Goal: Task Accomplishment & Management: Manage account settings

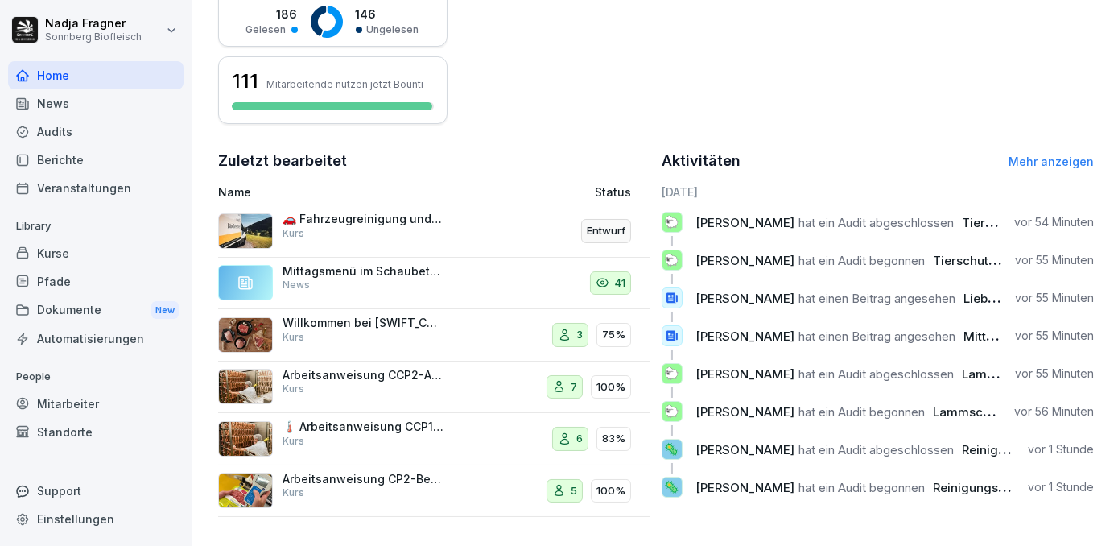
scroll to position [219, 0]
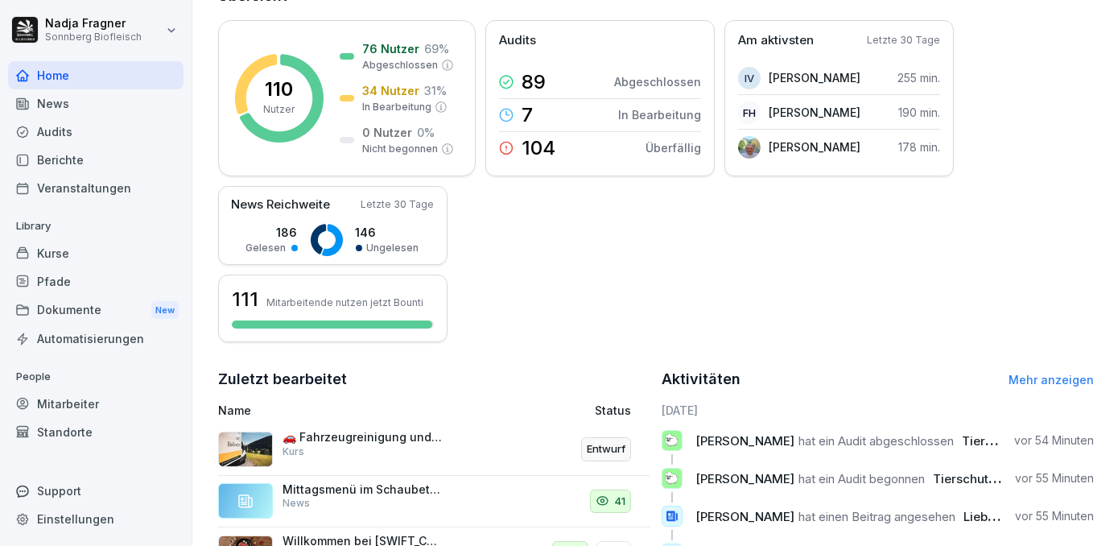
click at [79, 255] on div "Kurse" at bounding box center [96, 253] width 176 height 28
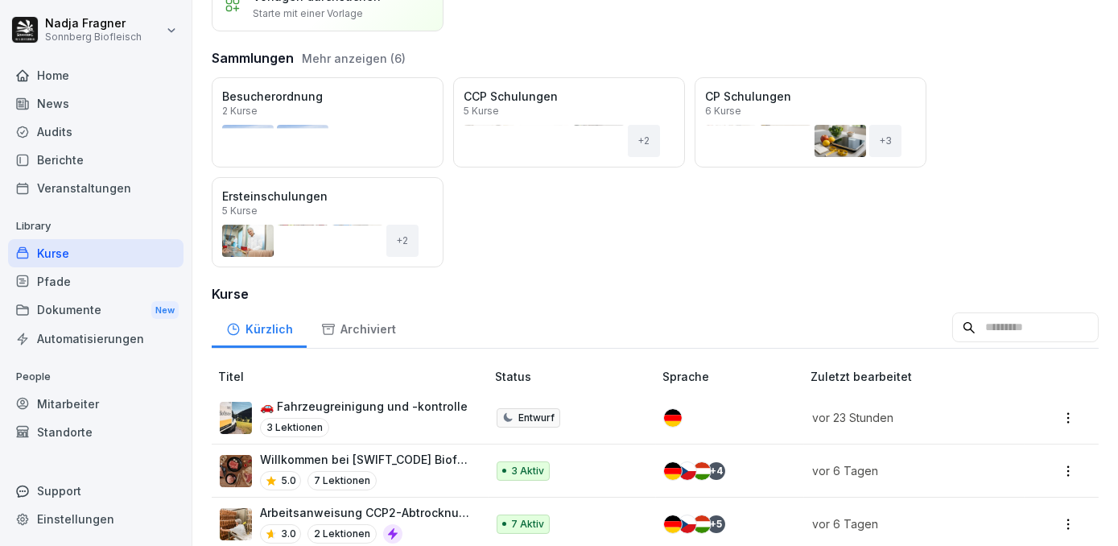
scroll to position [219, 0]
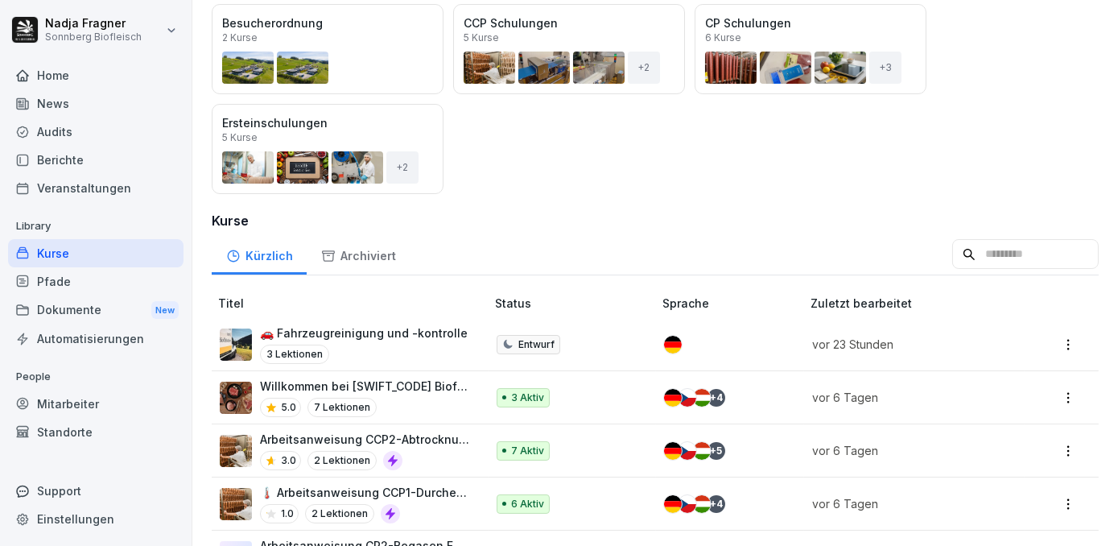
click at [410, 329] on p "🚗 Fahrzeugreinigung und -kontrolle" at bounding box center [364, 333] width 208 height 17
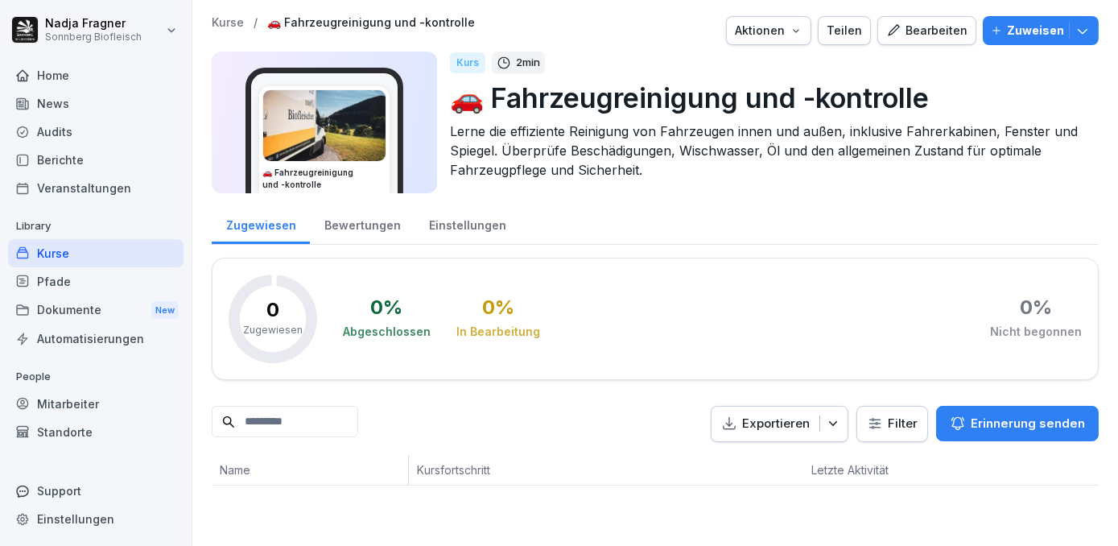
click at [936, 36] on div "Bearbeiten" at bounding box center [927, 31] width 81 height 18
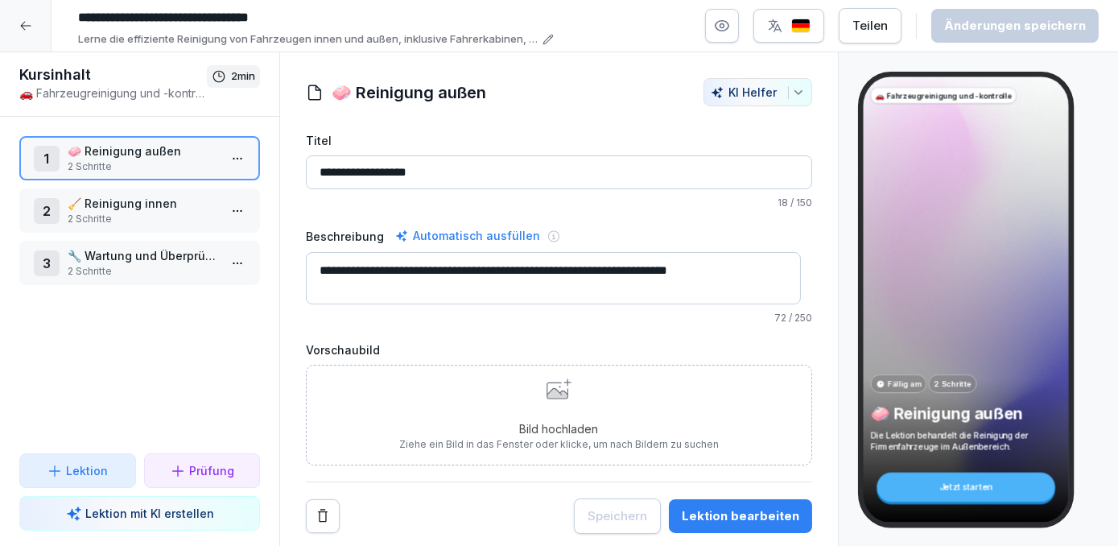
click at [576, 396] on div "Bild hochladen Ziehe ein Bild in das Fenster oder klicke, um nach Bildern zu su…" at bounding box center [559, 414] width 320 height 73
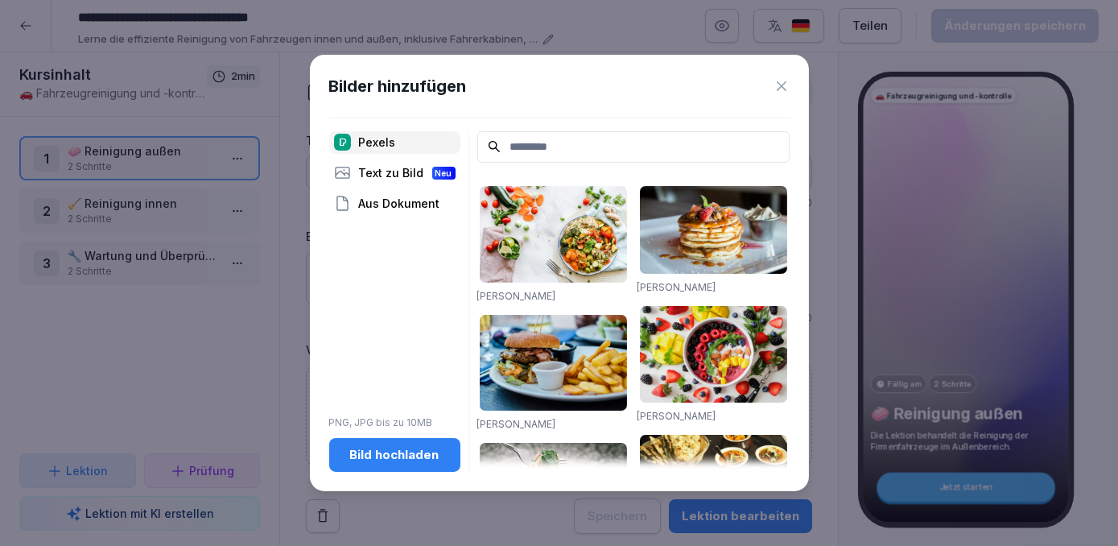
click at [420, 458] on div "Bild hochladen" at bounding box center [394, 455] width 105 height 18
click at [523, 138] on input at bounding box center [633, 146] width 312 height 31
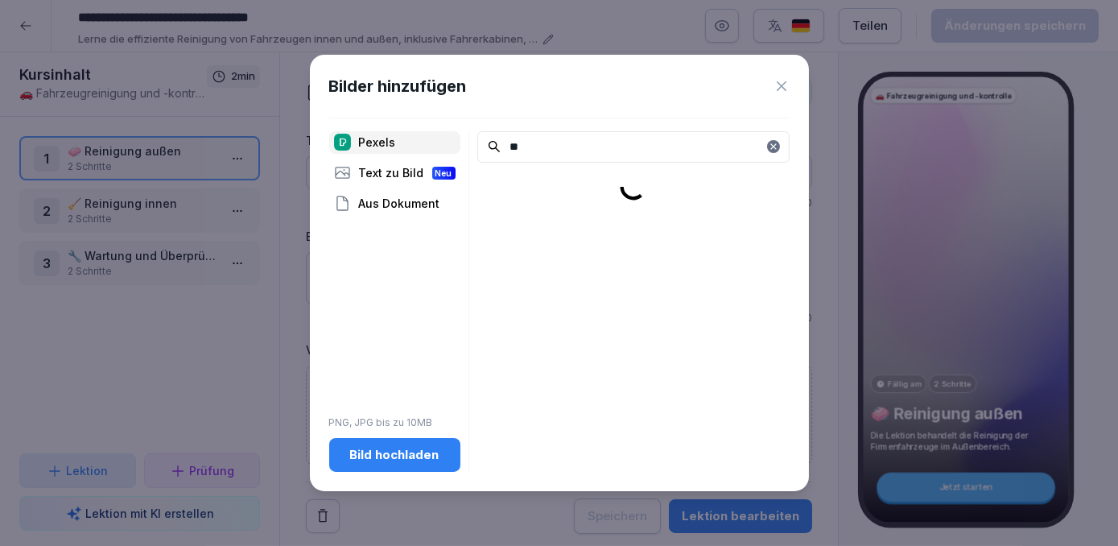
type input "*"
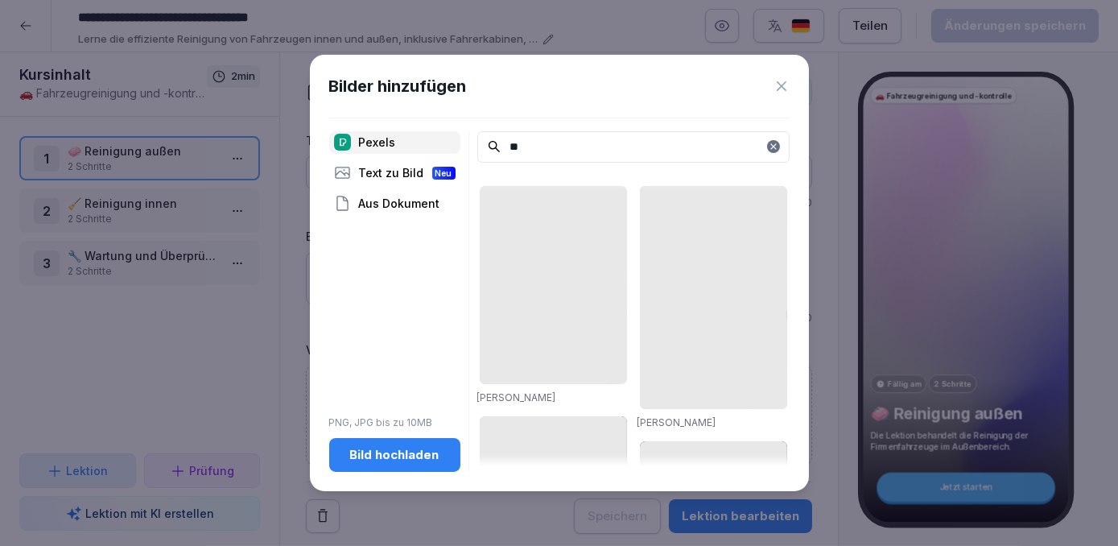
type input "*"
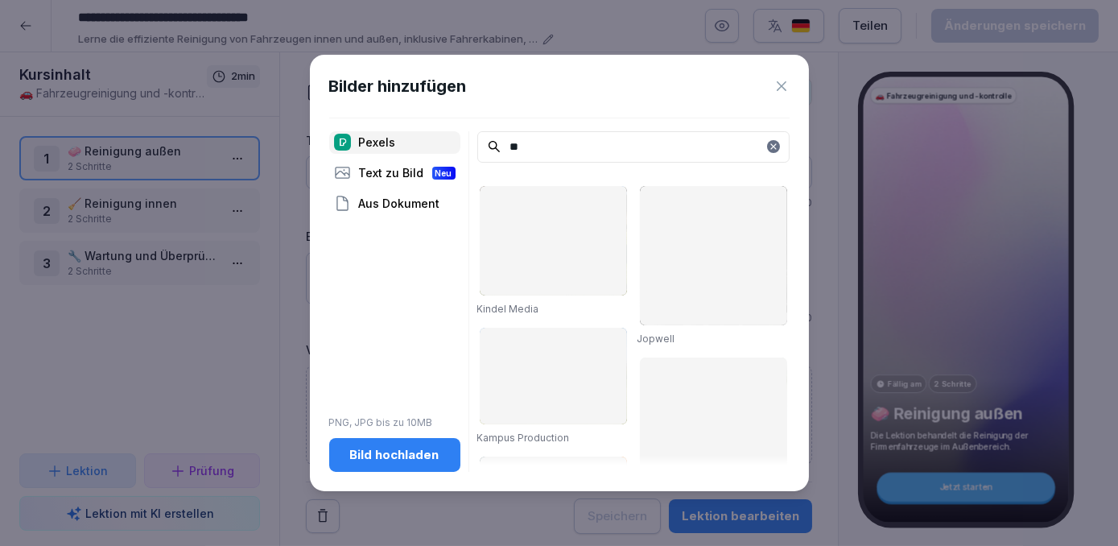
type input "*"
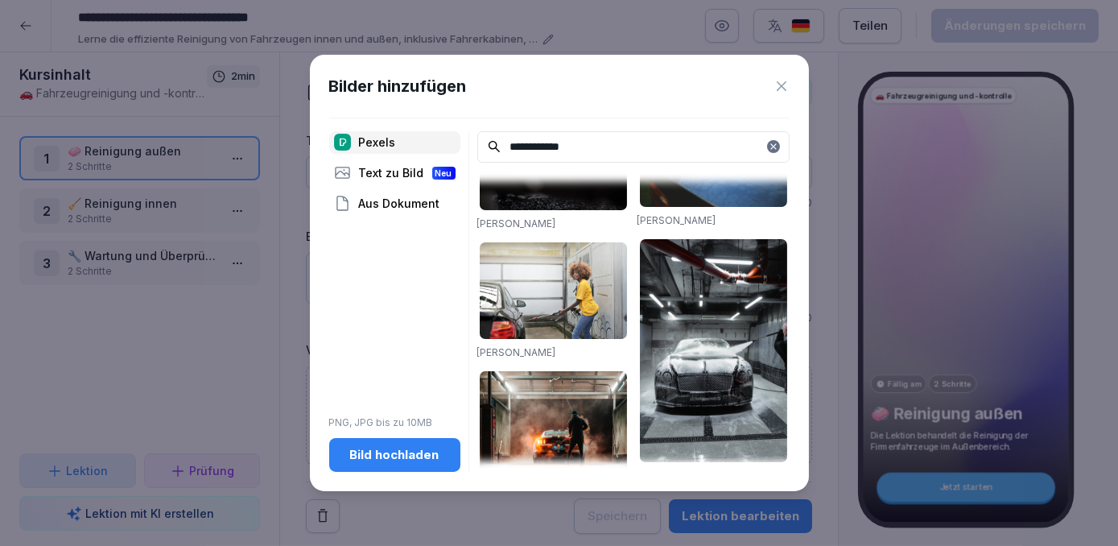
scroll to position [439, 0]
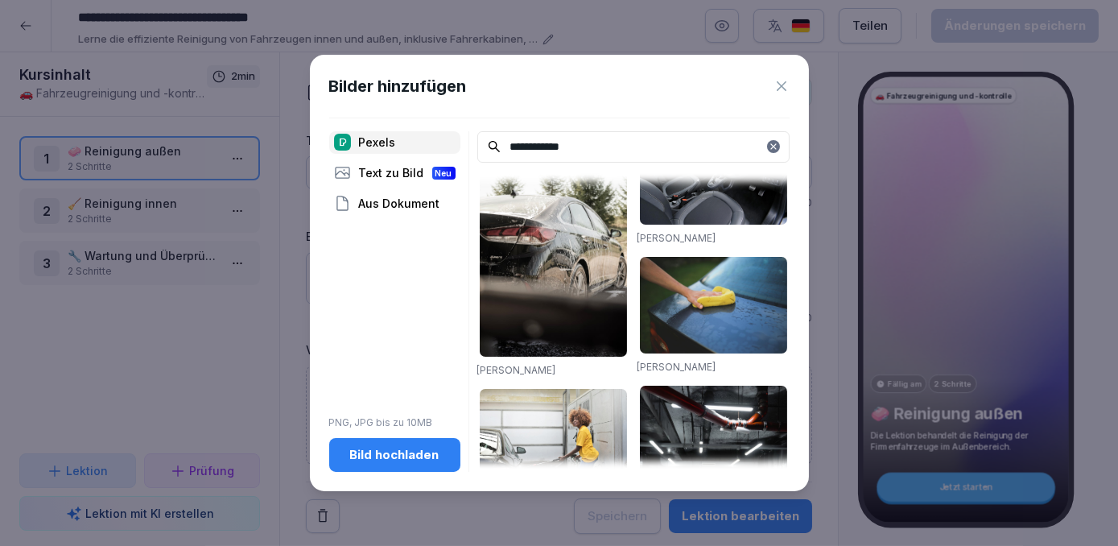
type input "**********"
click at [717, 267] on img at bounding box center [713, 305] width 147 height 97
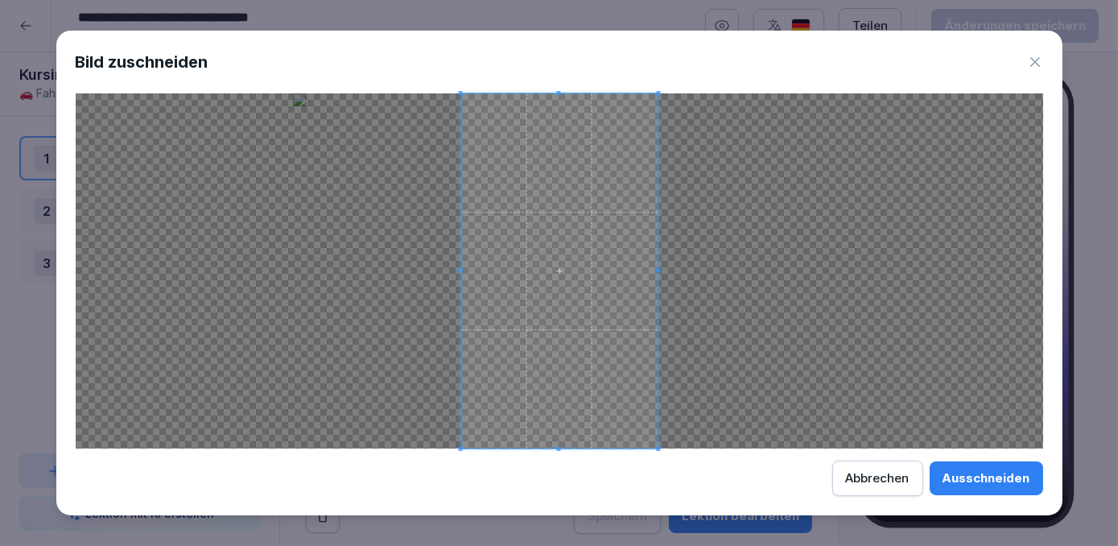
click at [974, 473] on div "Ausschneiden" at bounding box center [987, 478] width 88 height 18
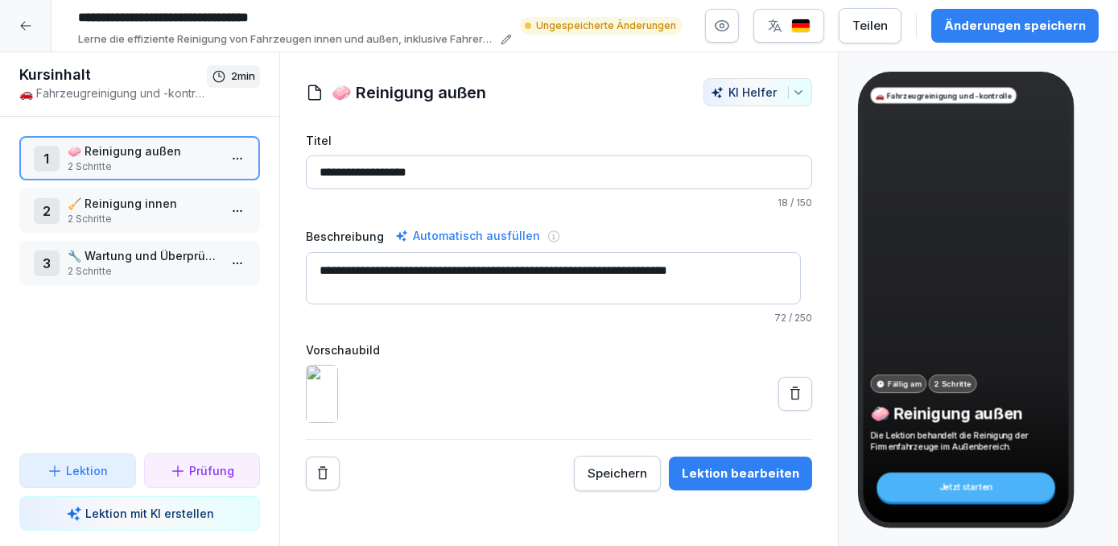
click at [141, 212] on p "2 Schritte" at bounding box center [143, 219] width 151 height 14
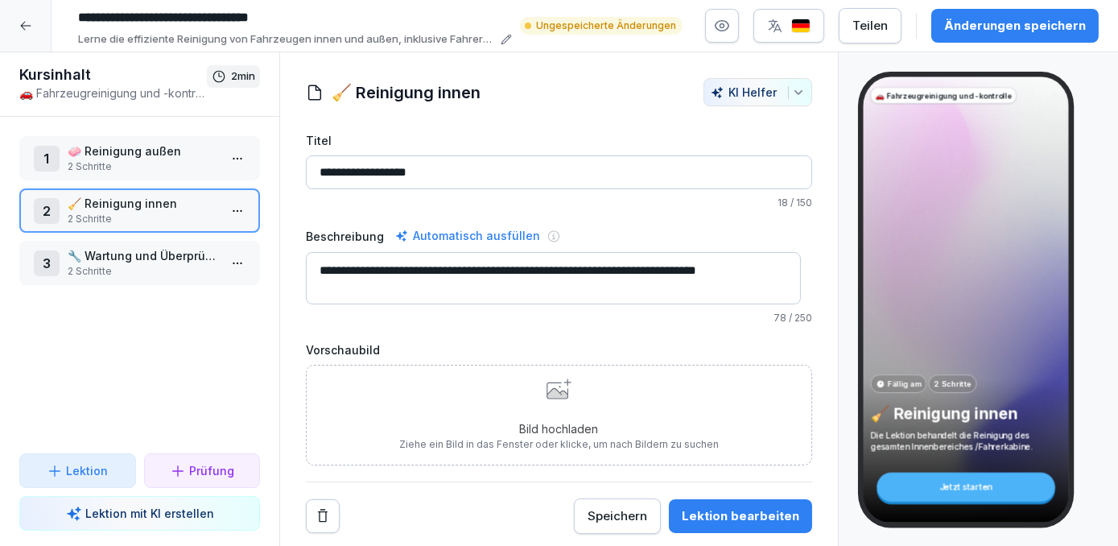
click at [548, 413] on div "Bild hochladen Ziehe ein Bild in das Fenster oder klicke, um nach Bildern zu su…" at bounding box center [559, 414] width 320 height 73
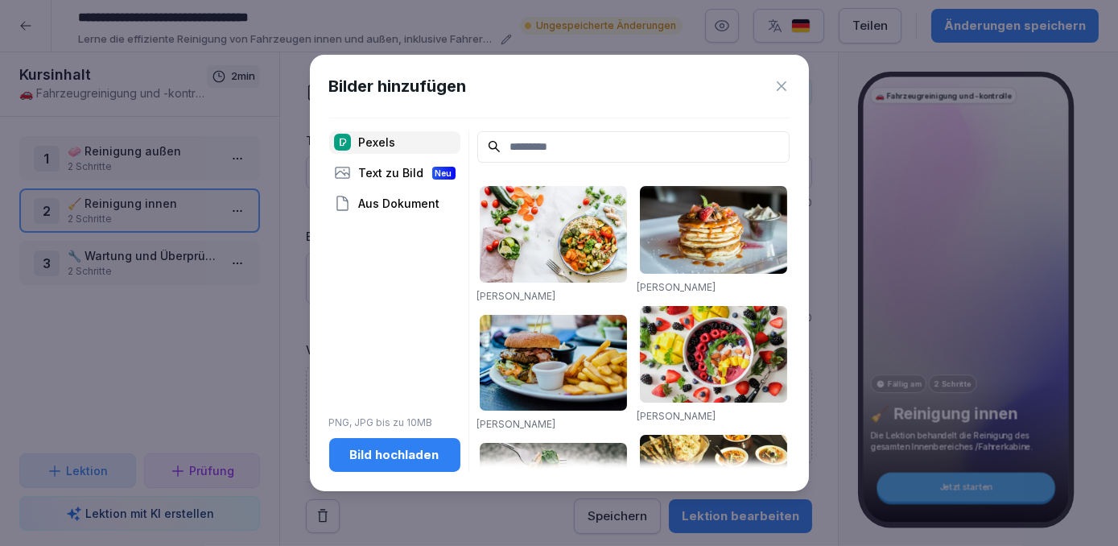
click at [536, 153] on input at bounding box center [633, 146] width 312 height 31
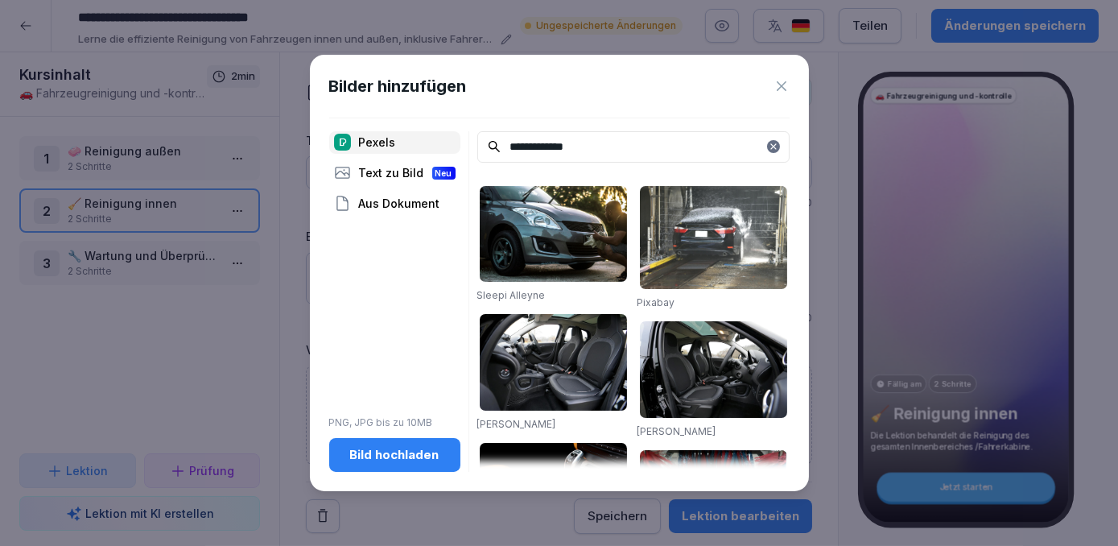
drag, startPoint x: 579, startPoint y: 150, endPoint x: 494, endPoint y: 136, distance: 85.6
click at [494, 136] on input "**********" at bounding box center [633, 146] width 312 height 31
type input "*"
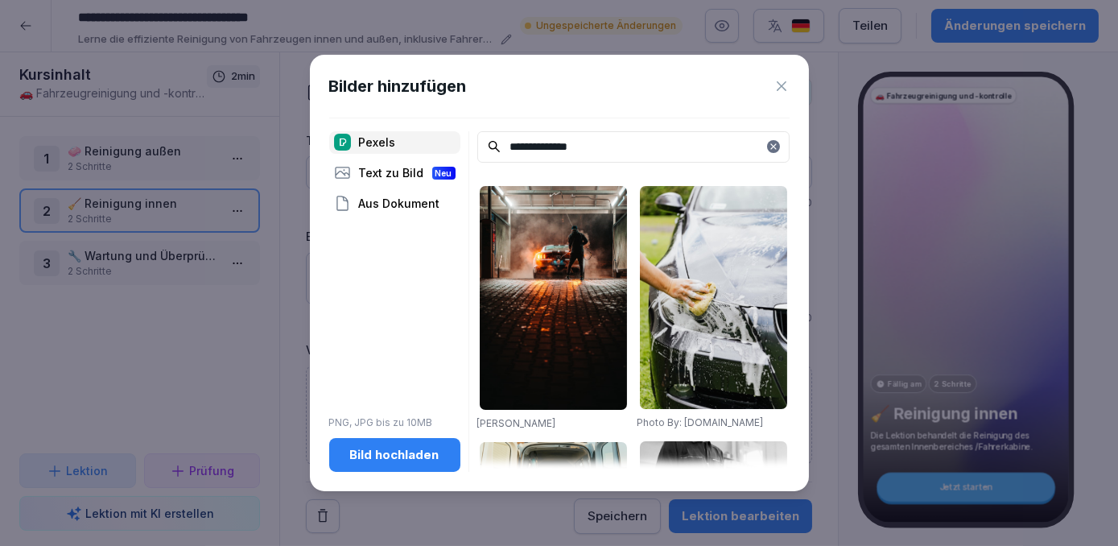
scroll to position [146, 0]
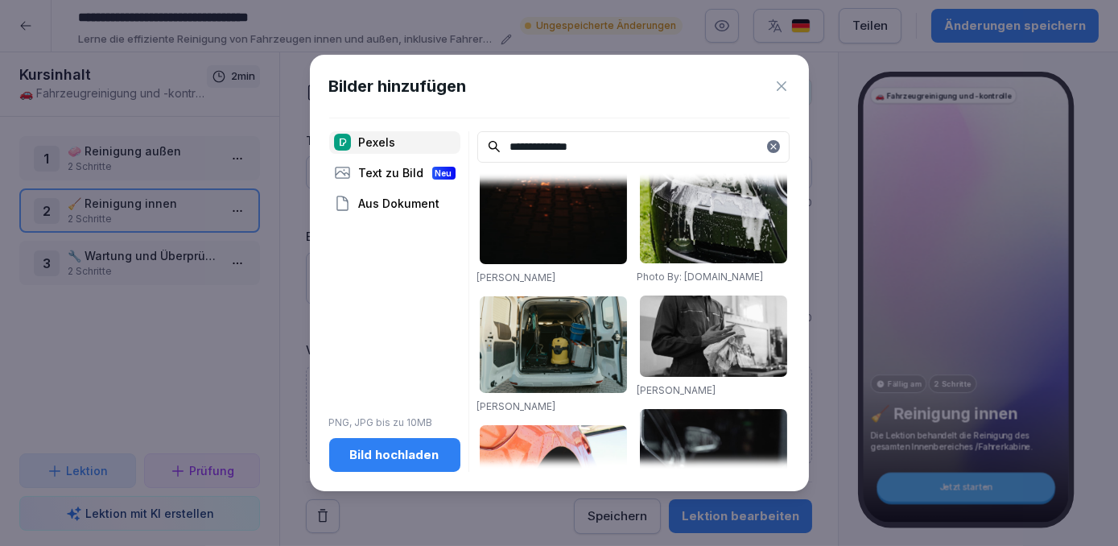
type input "**********"
click at [579, 345] on img at bounding box center [553, 344] width 147 height 97
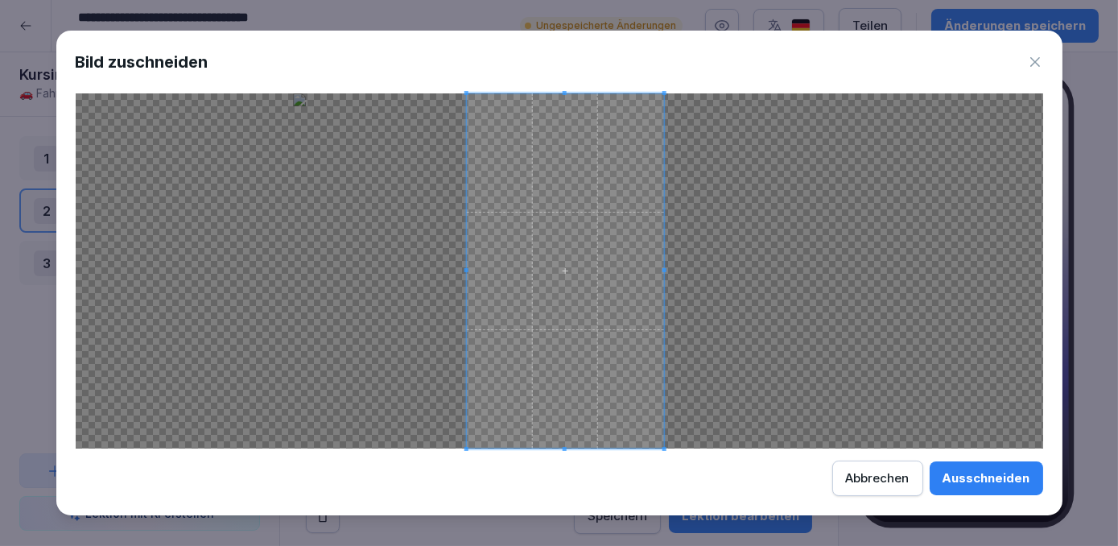
click at [580, 353] on span at bounding box center [564, 270] width 197 height 355
click at [1011, 480] on div "Ausschneiden" at bounding box center [987, 478] width 88 height 18
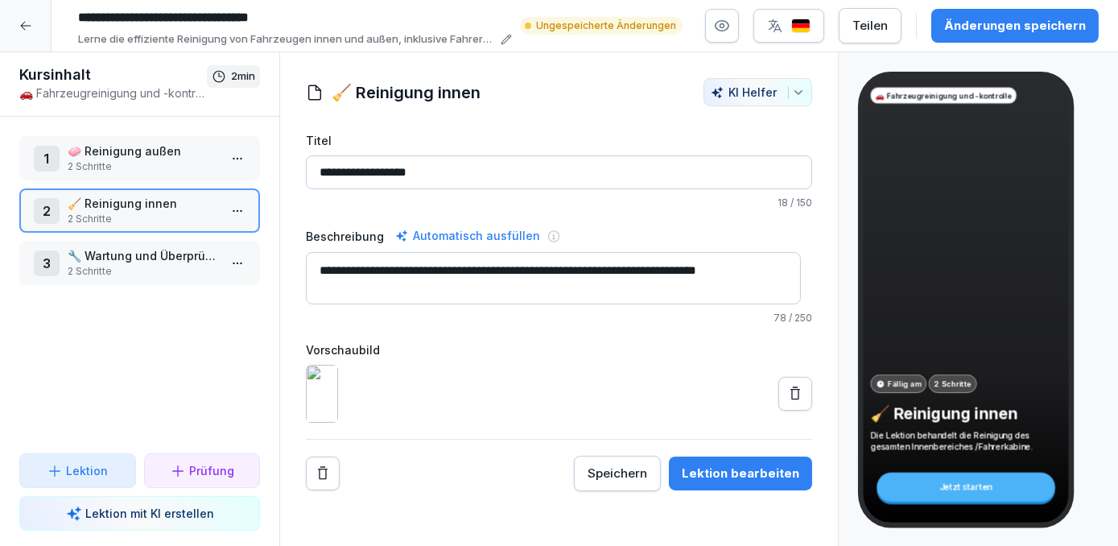
click at [155, 230] on div "2 🧹 Reinigung innen 2 Schritte" at bounding box center [139, 210] width 241 height 44
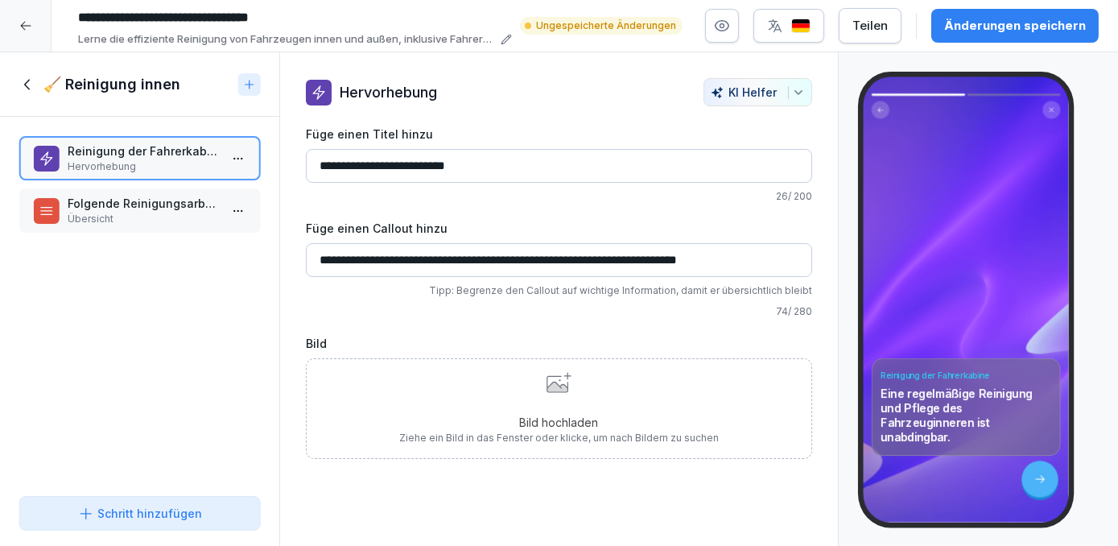
click at [161, 205] on p "Folgende Reinigungsarbeiten sollen regelmäßig durchgeführt werden:" at bounding box center [143, 203] width 151 height 17
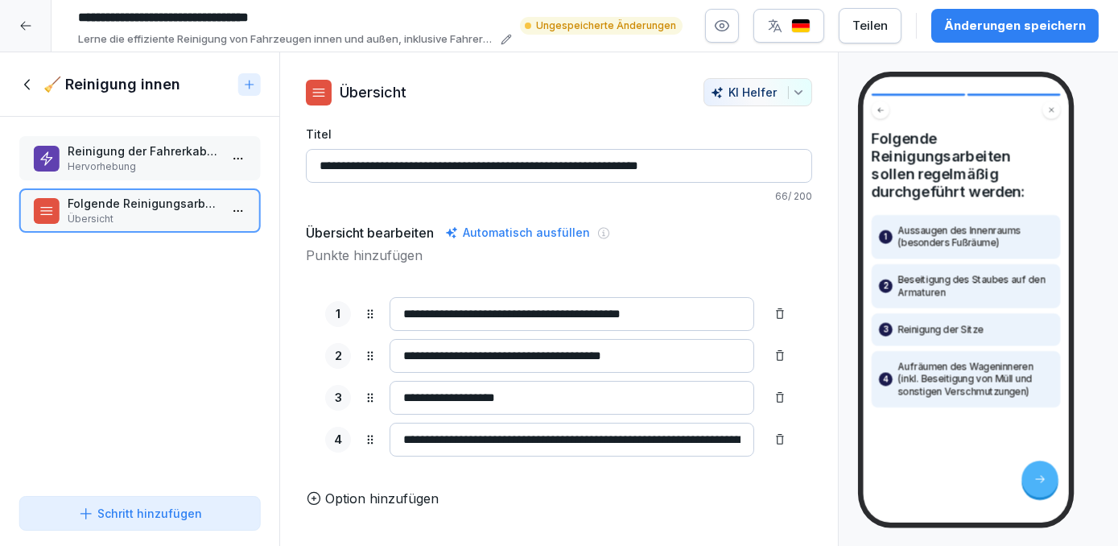
click at [169, 162] on p "Hervorhebung" at bounding box center [143, 166] width 151 height 14
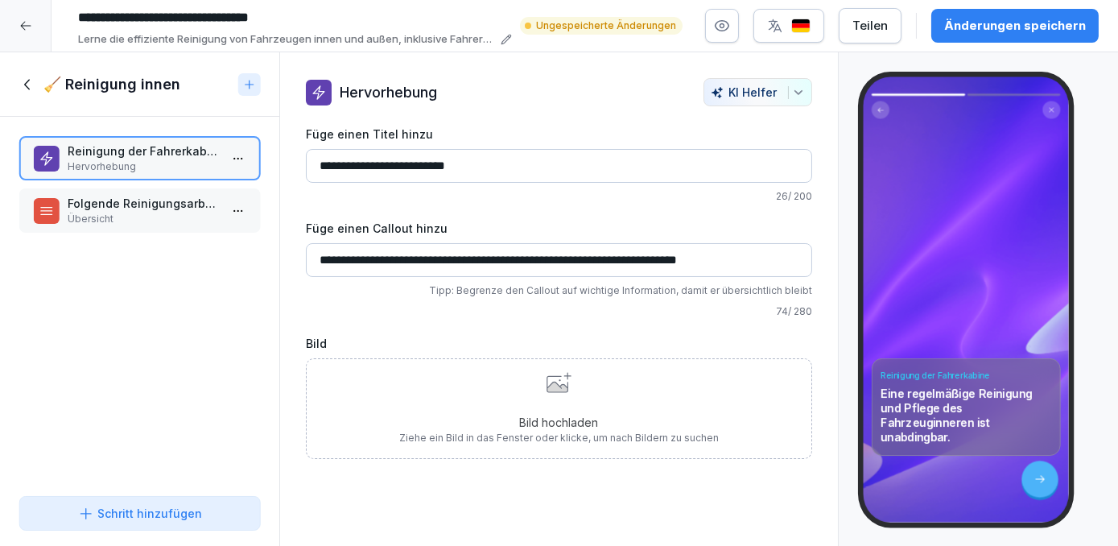
click at [613, 391] on div "Bild hochladen Ziehe ein Bild in das Fenster oder klicke, um nach Bildern zu su…" at bounding box center [559, 408] width 320 height 73
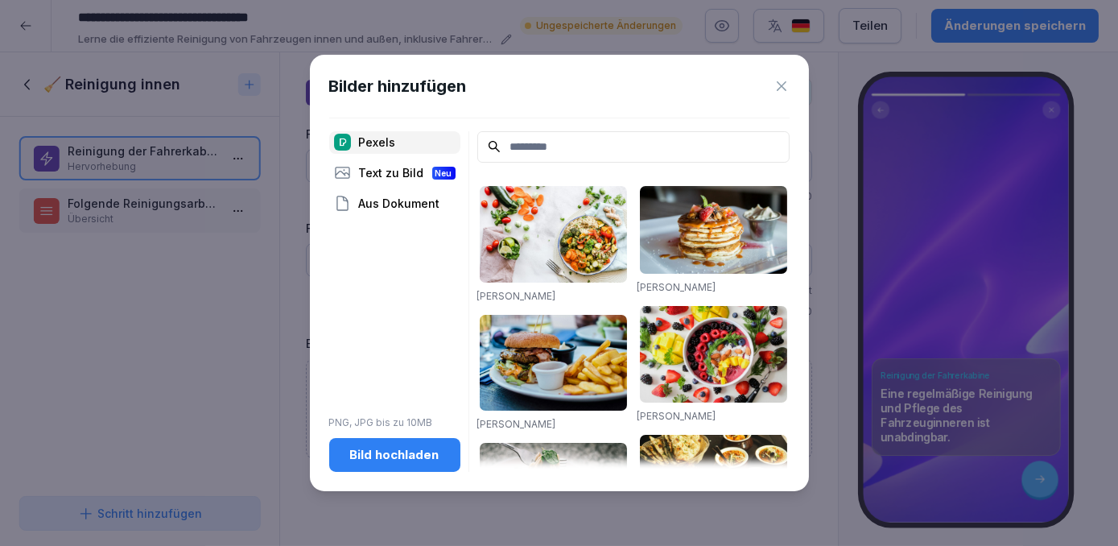
click at [530, 149] on input at bounding box center [633, 146] width 312 height 31
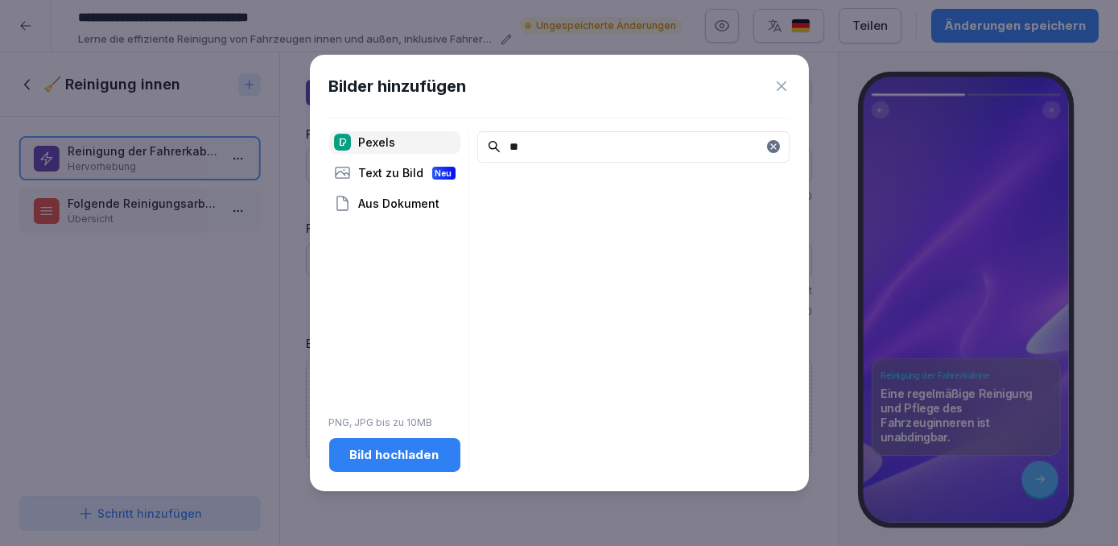
type input "*"
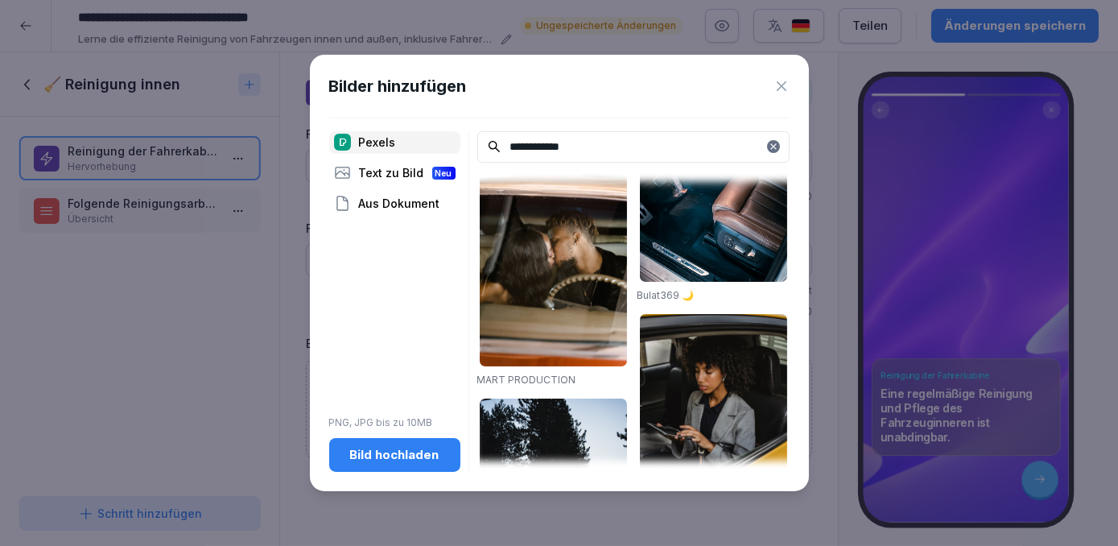
scroll to position [6, 0]
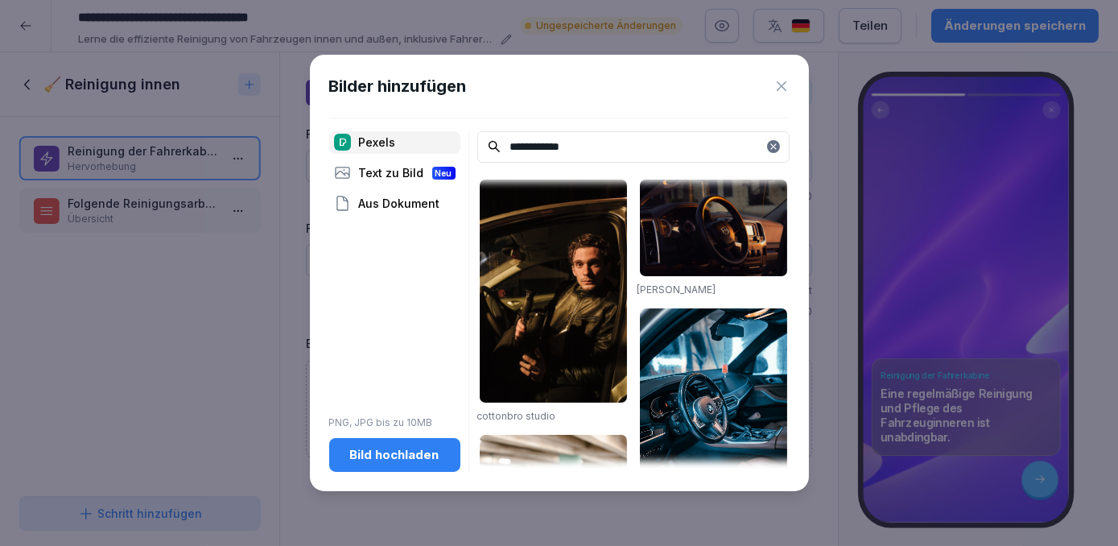
drag, startPoint x: 580, startPoint y: 144, endPoint x: 549, endPoint y: 145, distance: 30.6
click at [549, 145] on input "**********" at bounding box center [633, 146] width 312 height 31
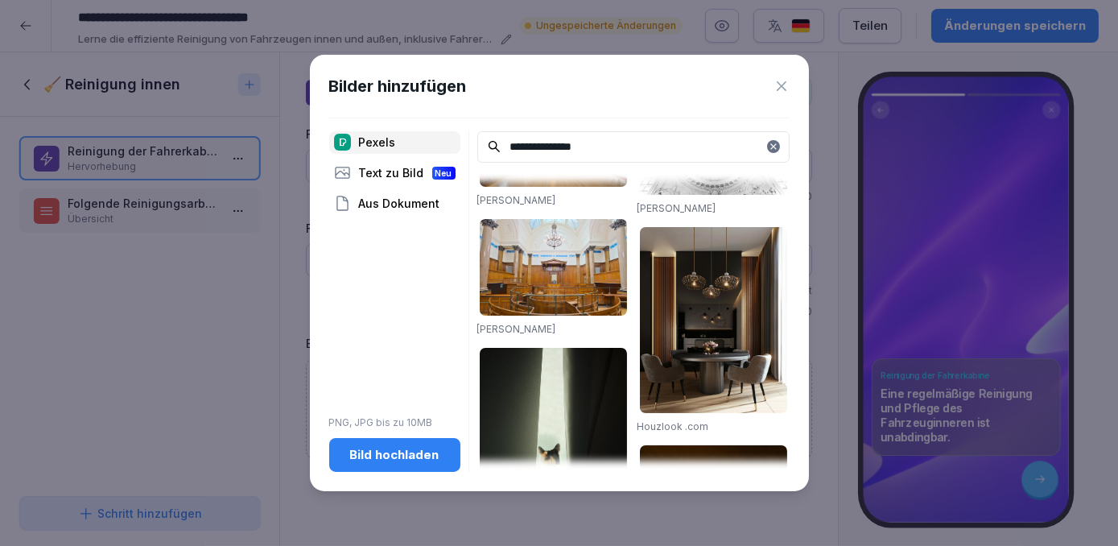
scroll to position [366, 0]
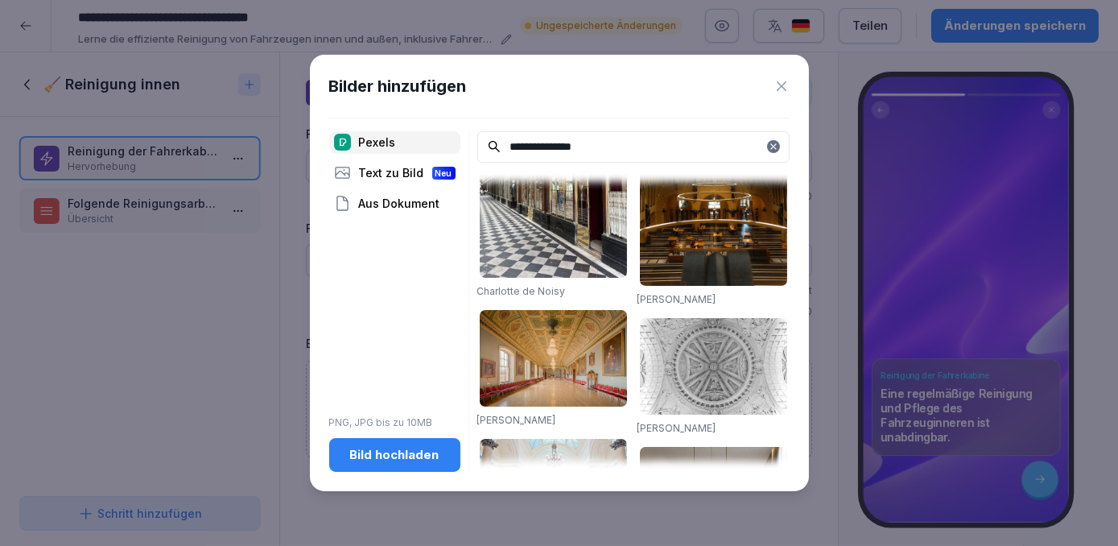
drag, startPoint x: 603, startPoint y: 145, endPoint x: 398, endPoint y: 153, distance: 205.5
click at [398, 153] on div "**********" at bounding box center [559, 301] width 461 height 341
paste input
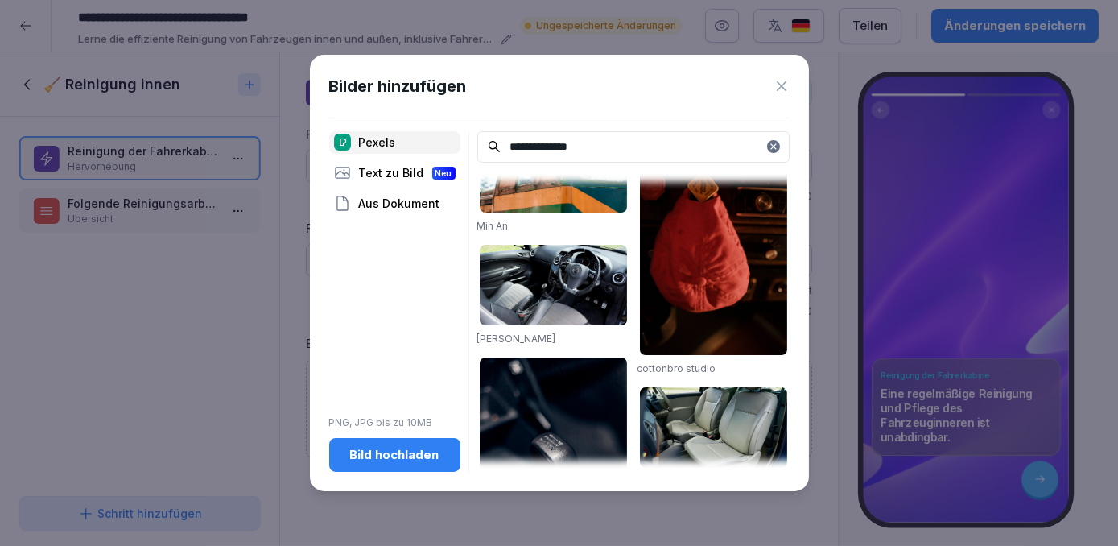
scroll to position [512, 0]
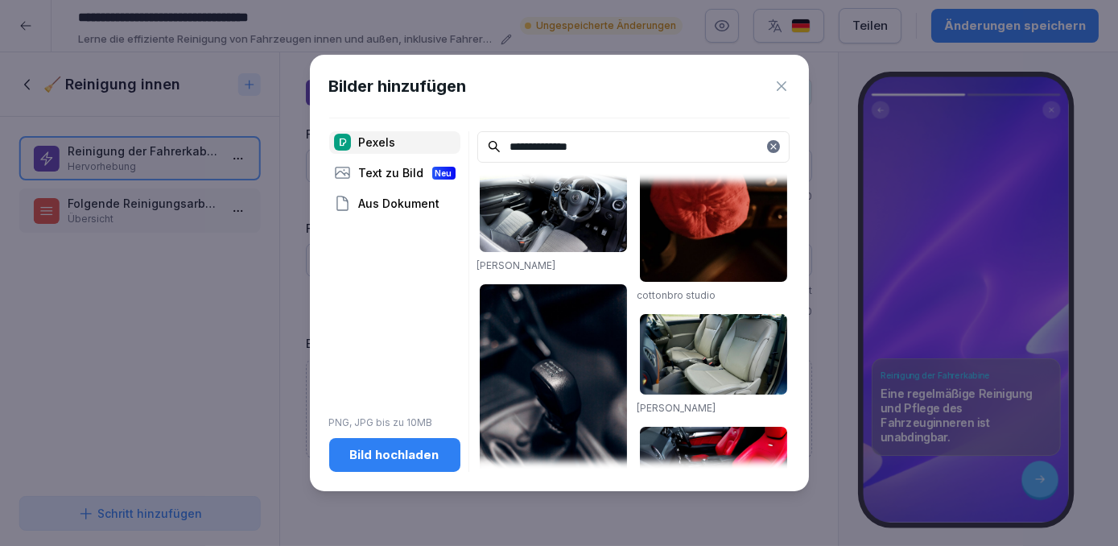
type input "**********"
click at [676, 345] on img at bounding box center [713, 354] width 147 height 81
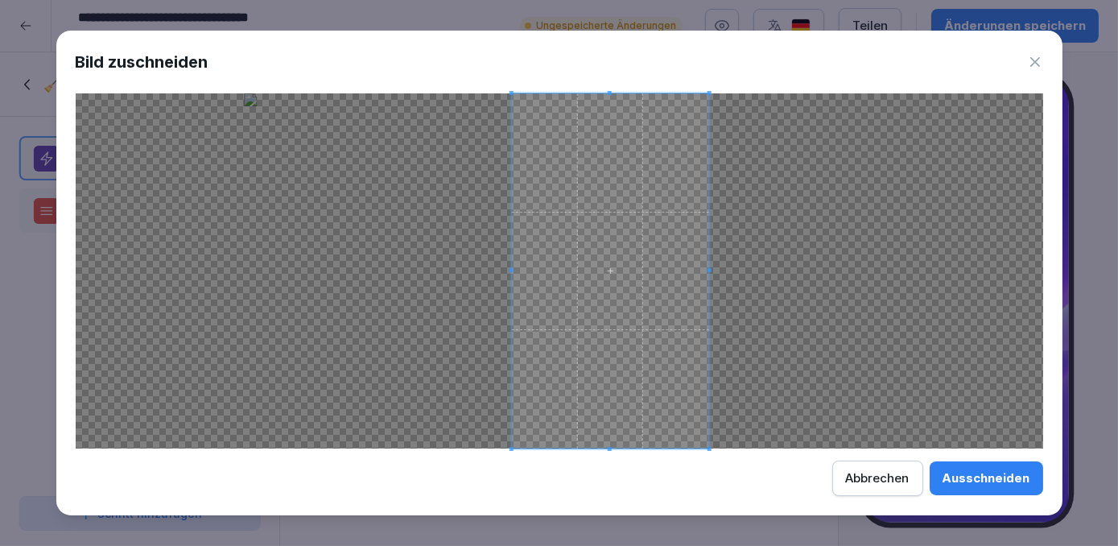
click at [620, 381] on span at bounding box center [609, 270] width 197 height 355
click at [980, 488] on button "Ausschneiden" at bounding box center [987, 478] width 114 height 34
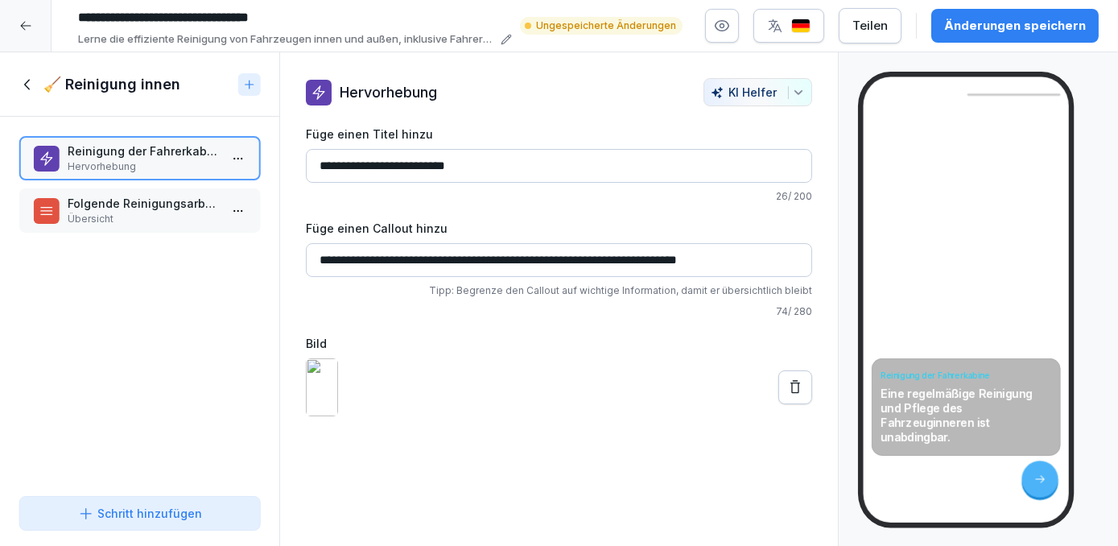
click at [141, 212] on p "Übersicht" at bounding box center [143, 219] width 151 height 14
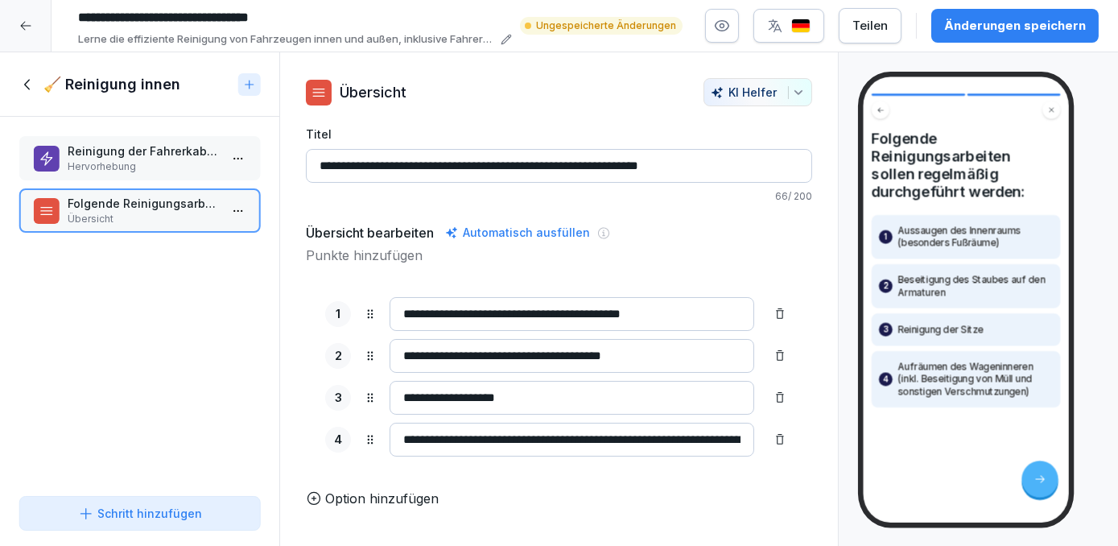
click at [138, 179] on div "Reinigung der Fahrerkabine Hervorhebung" at bounding box center [139, 158] width 241 height 44
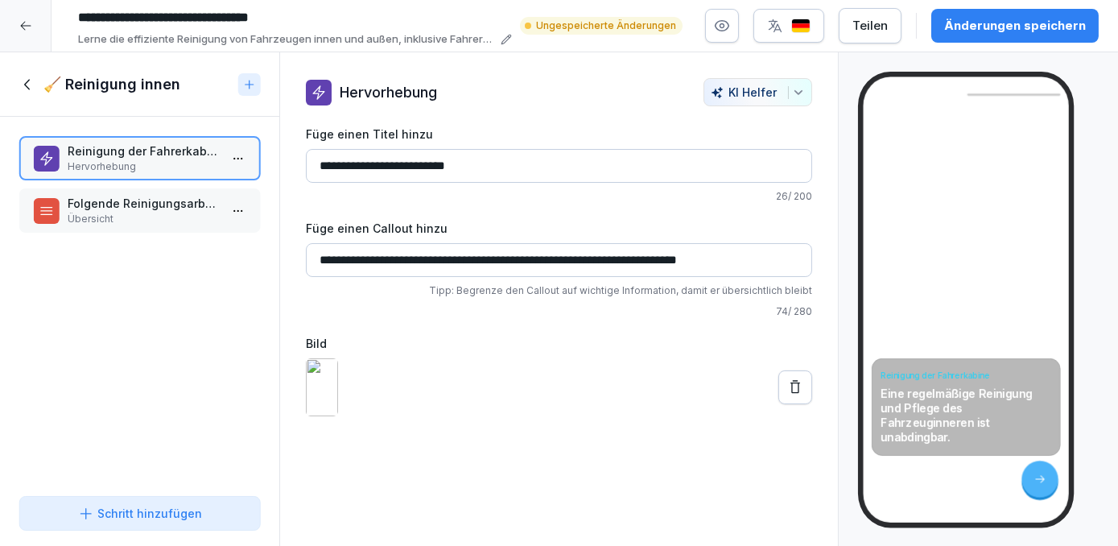
click at [21, 81] on icon at bounding box center [28, 85] width 18 height 18
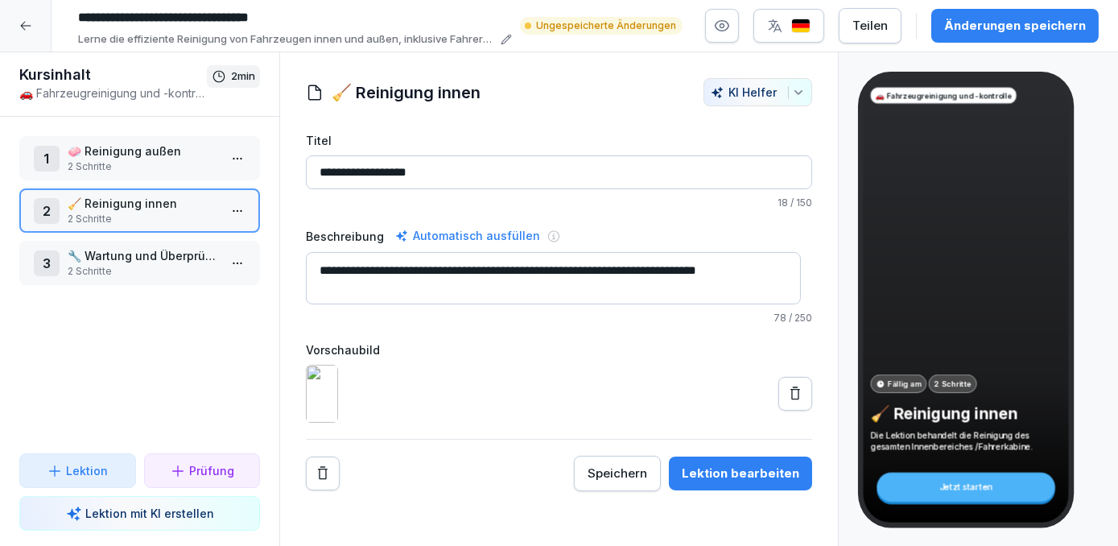
click at [113, 256] on p "🔧 Wartung und Überprüfungen" at bounding box center [143, 255] width 151 height 17
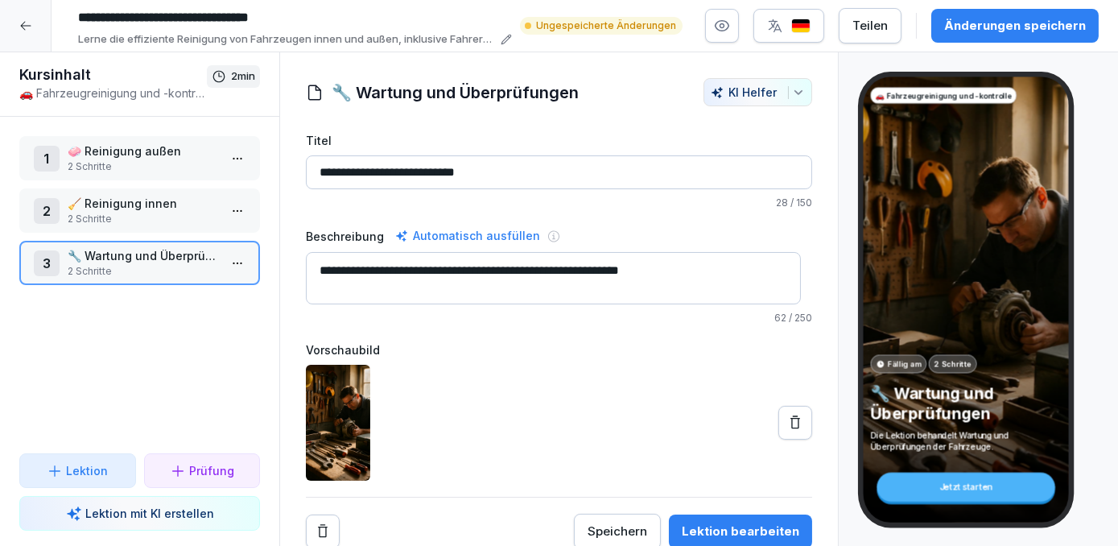
click at [343, 444] on img at bounding box center [338, 423] width 64 height 116
click at [791, 417] on icon at bounding box center [796, 422] width 10 height 13
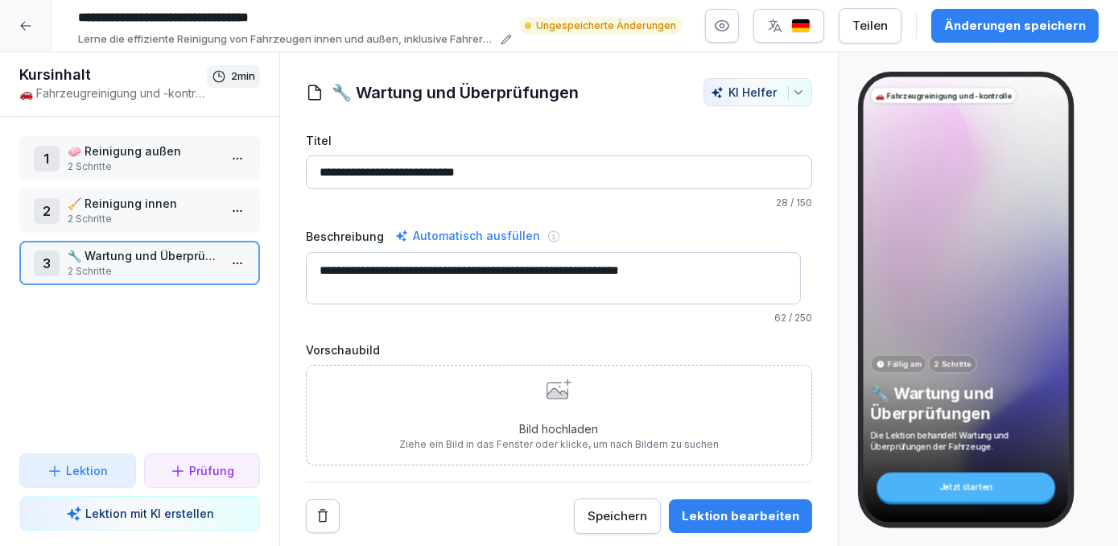
click at [471, 422] on p "Bild hochladen" at bounding box center [559, 428] width 320 height 17
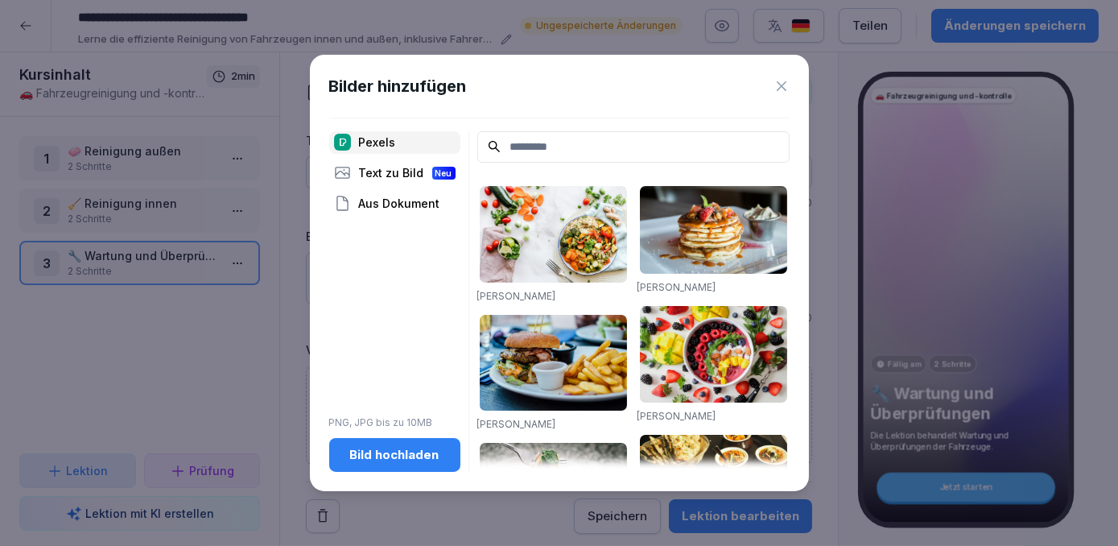
click at [556, 141] on input at bounding box center [633, 146] width 312 height 31
paste input "**********"
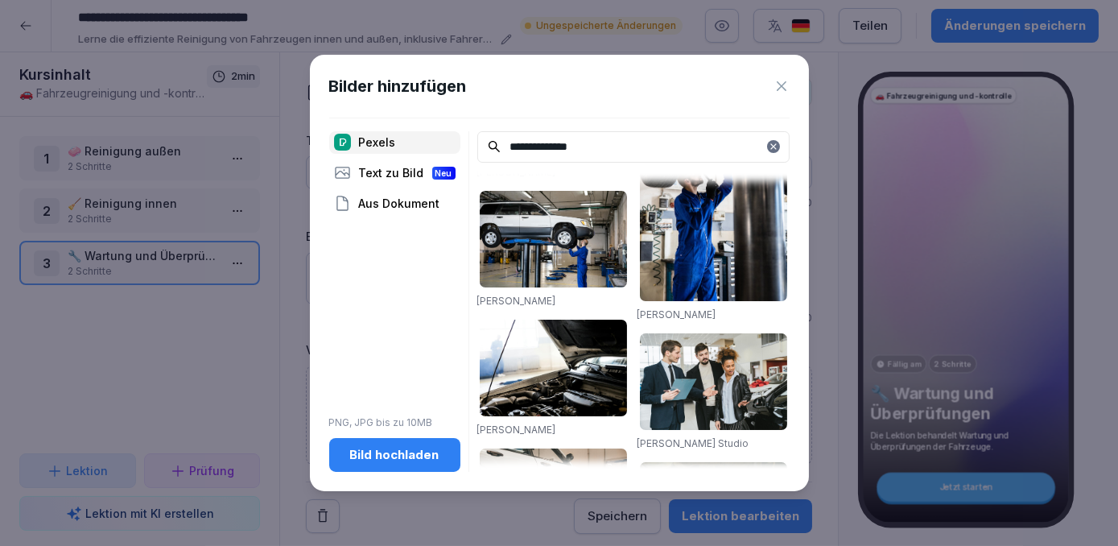
scroll to position [439, 0]
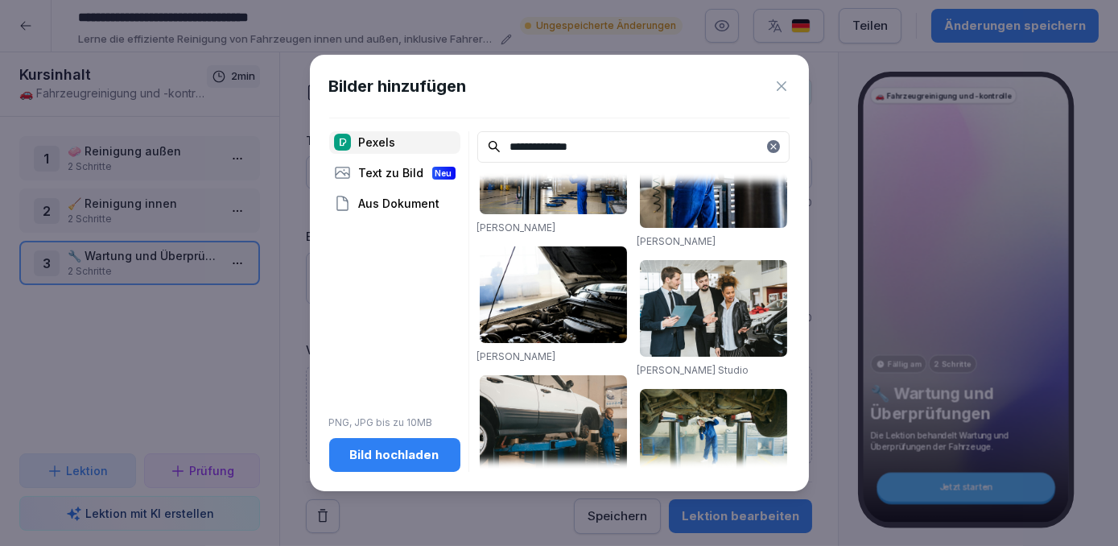
type input "**********"
click at [575, 308] on img at bounding box center [553, 294] width 147 height 97
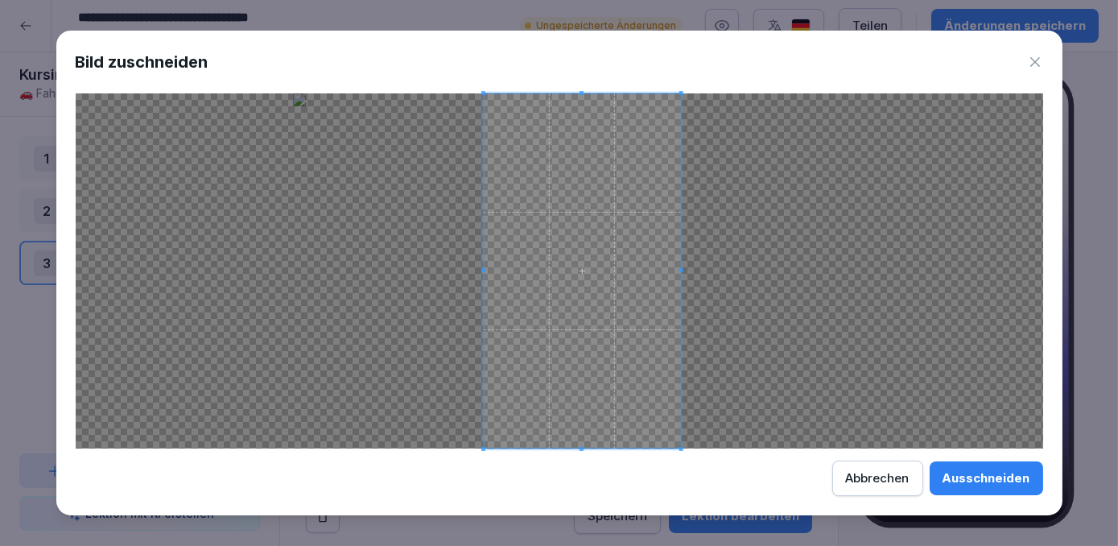
click at [644, 404] on span at bounding box center [581, 270] width 197 height 355
click at [997, 484] on div "Ausschneiden" at bounding box center [987, 478] width 88 height 18
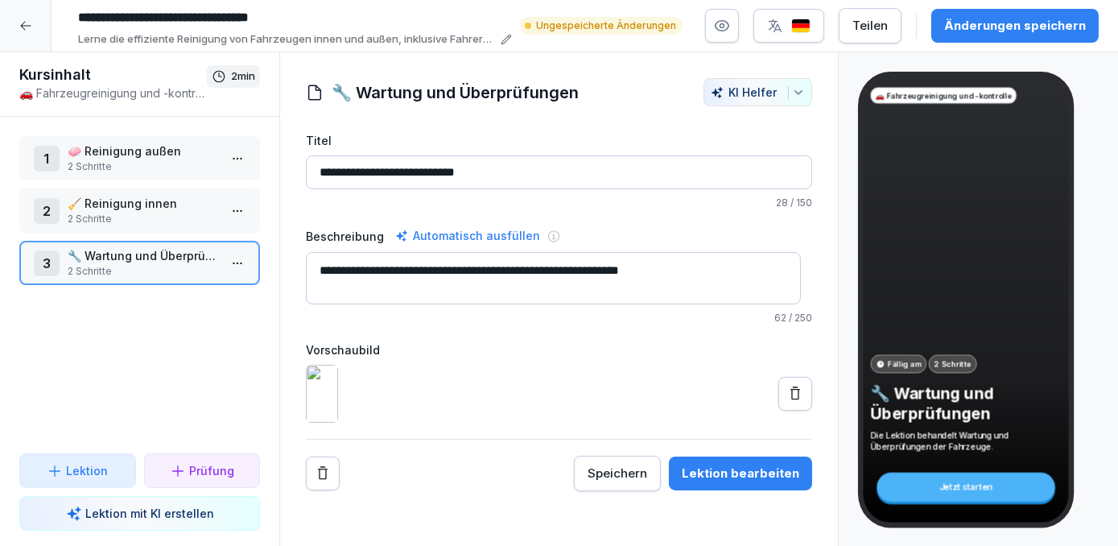
scroll to position [11, 0]
click at [151, 274] on p "2 Schritte" at bounding box center [143, 271] width 151 height 14
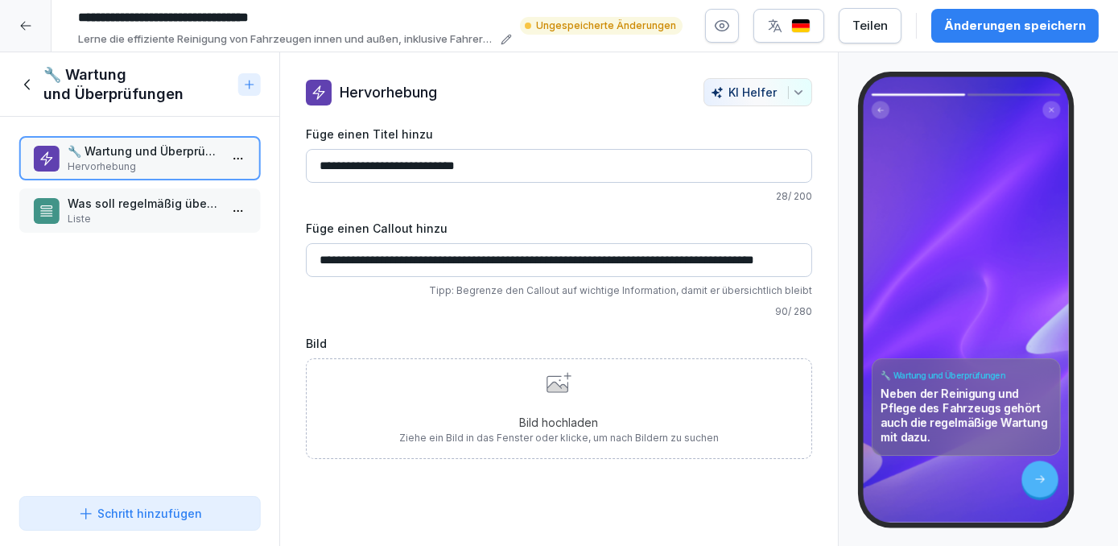
click at [107, 207] on p "Was soll regelmäßig überprüft werden" at bounding box center [143, 203] width 151 height 17
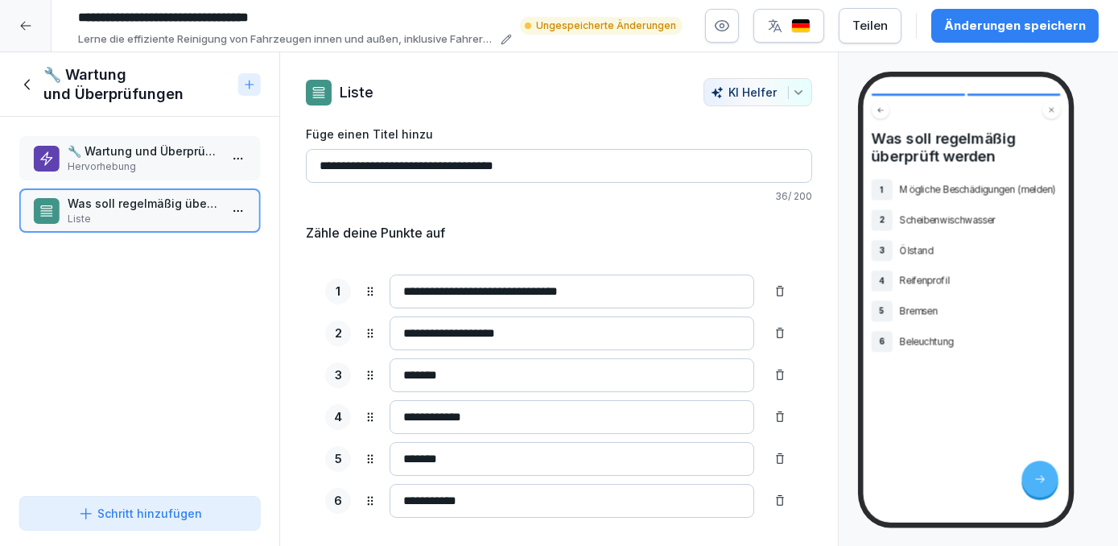
click at [120, 159] on p "Hervorhebung" at bounding box center [143, 166] width 151 height 14
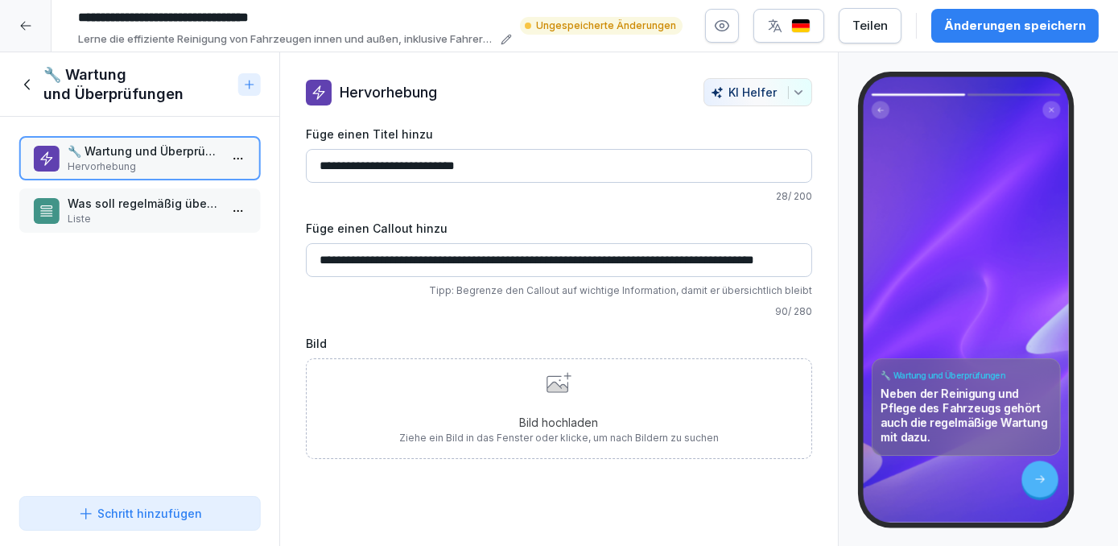
drag, startPoint x: 595, startPoint y: 260, endPoint x: 631, endPoint y: 258, distance: 36.3
click at [631, 258] on input "**********" at bounding box center [559, 260] width 506 height 34
type input "**********"
click at [142, 200] on p "Was soll regelmäßig überprüft werden" at bounding box center [143, 203] width 151 height 17
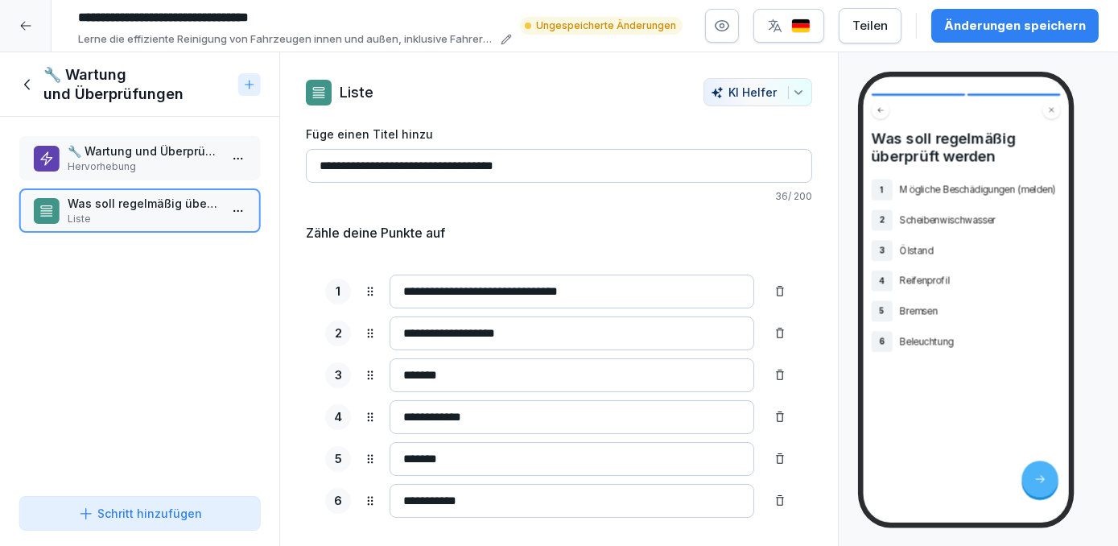
click at [150, 168] on p "Hervorhebung" at bounding box center [143, 166] width 151 height 14
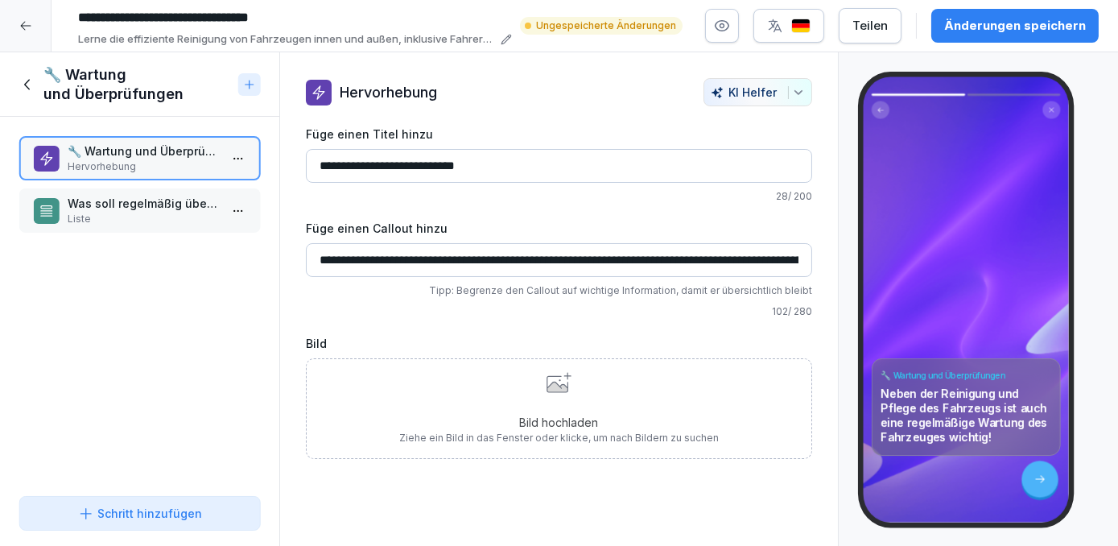
click at [568, 391] on div "Bild hochladen Ziehe ein Bild in das Fenster oder klicke, um nach Bildern zu su…" at bounding box center [559, 408] width 320 height 73
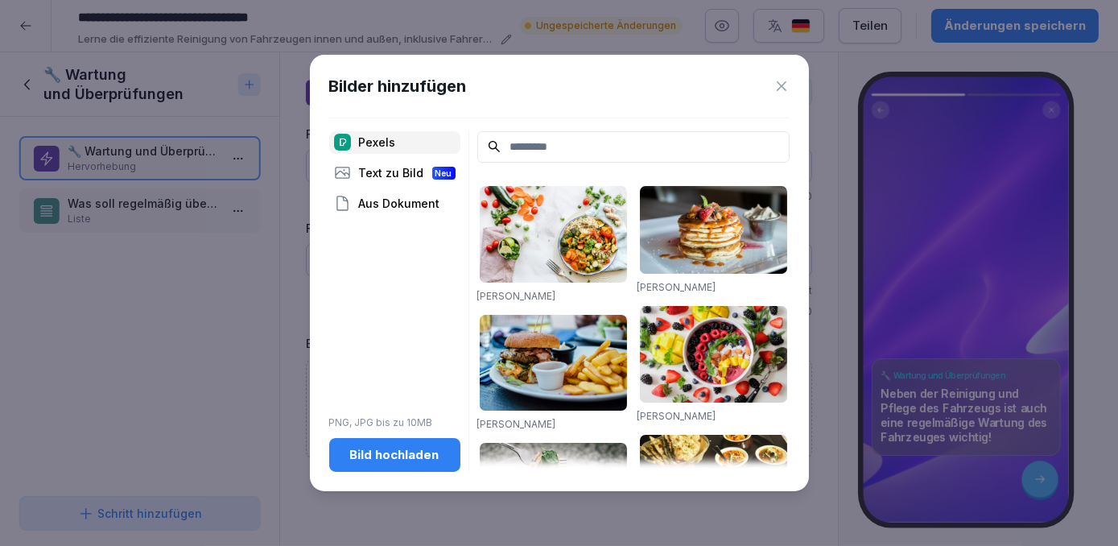
click at [570, 149] on input at bounding box center [633, 146] width 312 height 31
paste input "**********"
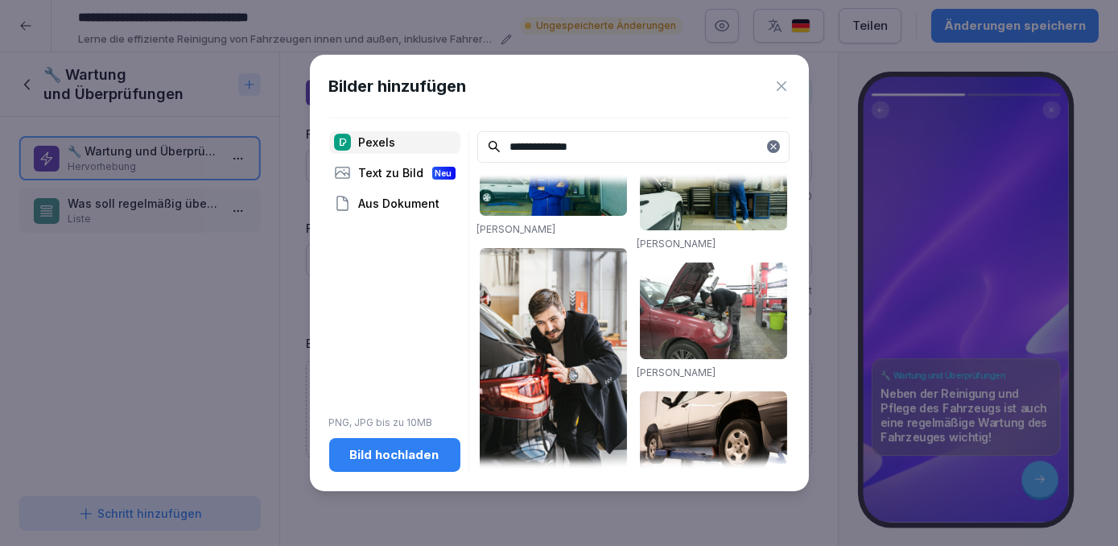
scroll to position [1727, 0]
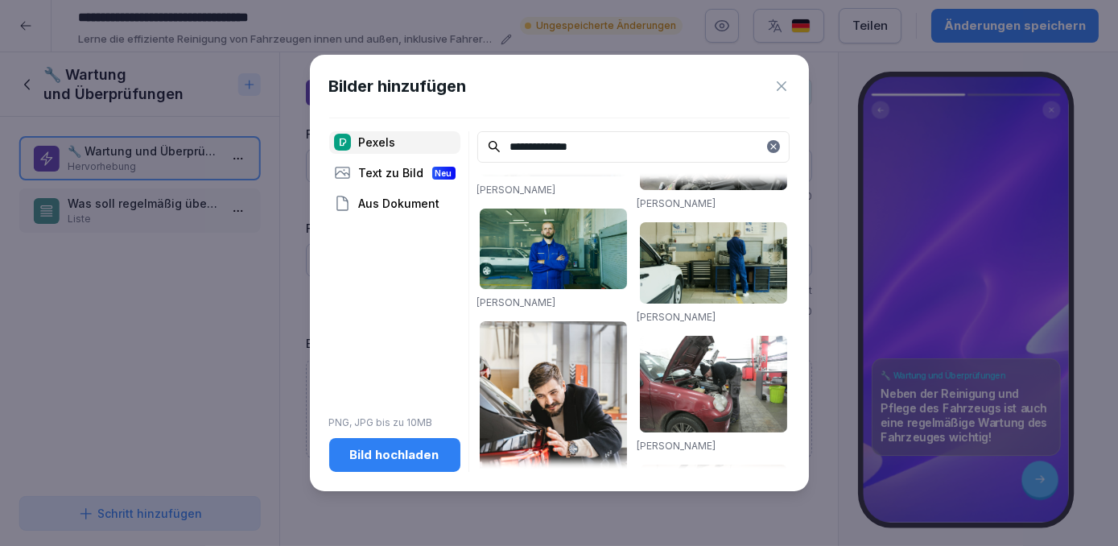
type input "**********"
click at [398, 452] on div "Bild hochladen" at bounding box center [394, 455] width 105 height 18
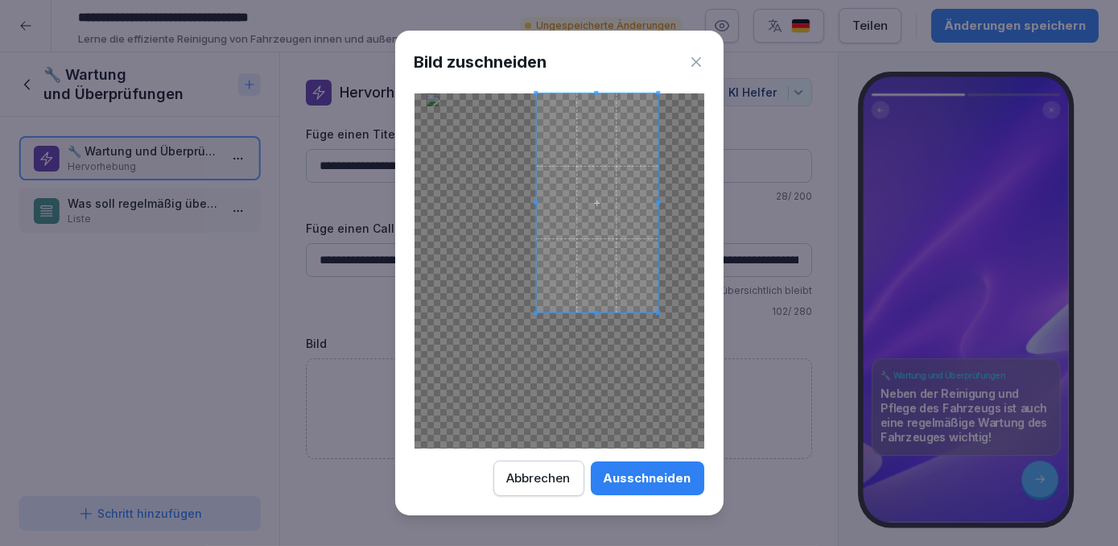
click at [534, 395] on div at bounding box center [560, 270] width 290 height 355
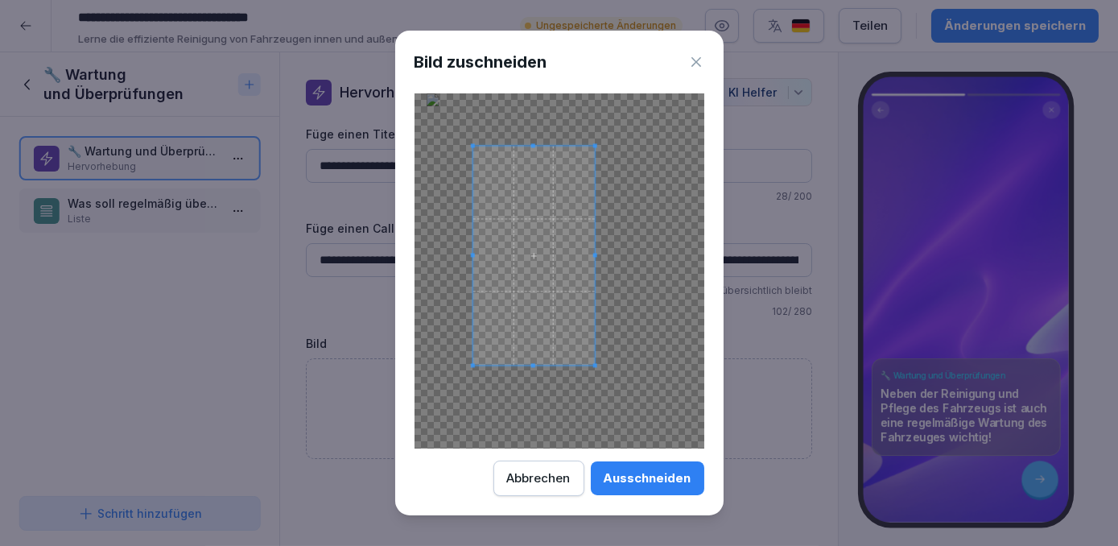
click at [548, 282] on span at bounding box center [534, 255] width 122 height 219
click at [646, 483] on div "Ausschneiden" at bounding box center [648, 478] width 88 height 18
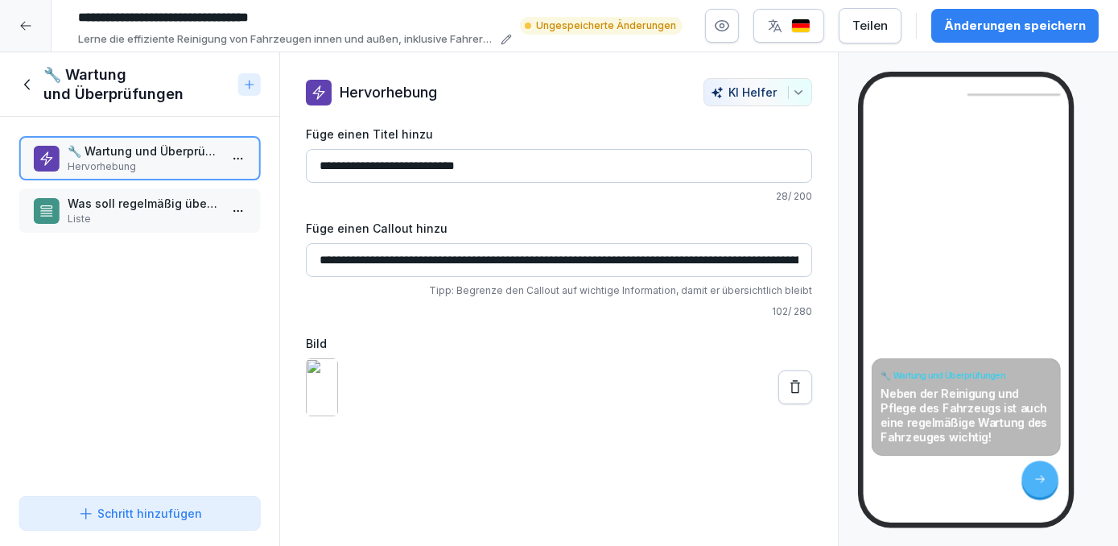
click at [791, 393] on icon at bounding box center [796, 386] width 10 height 13
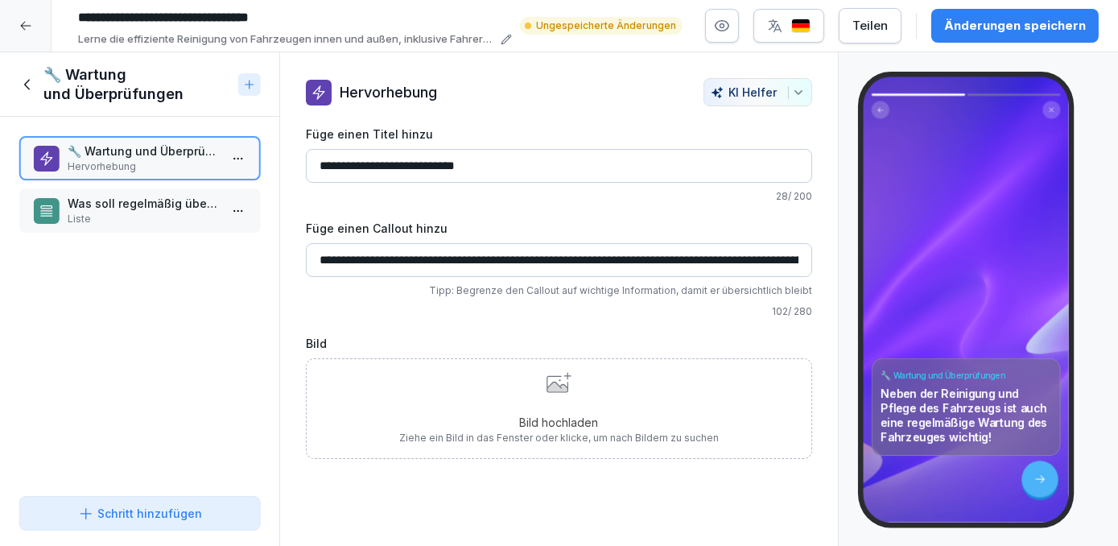
click at [519, 411] on div "Bild hochladen Ziehe ein Bild in das Fenster oder klicke, um nach Bildern zu su…" at bounding box center [559, 408] width 320 height 73
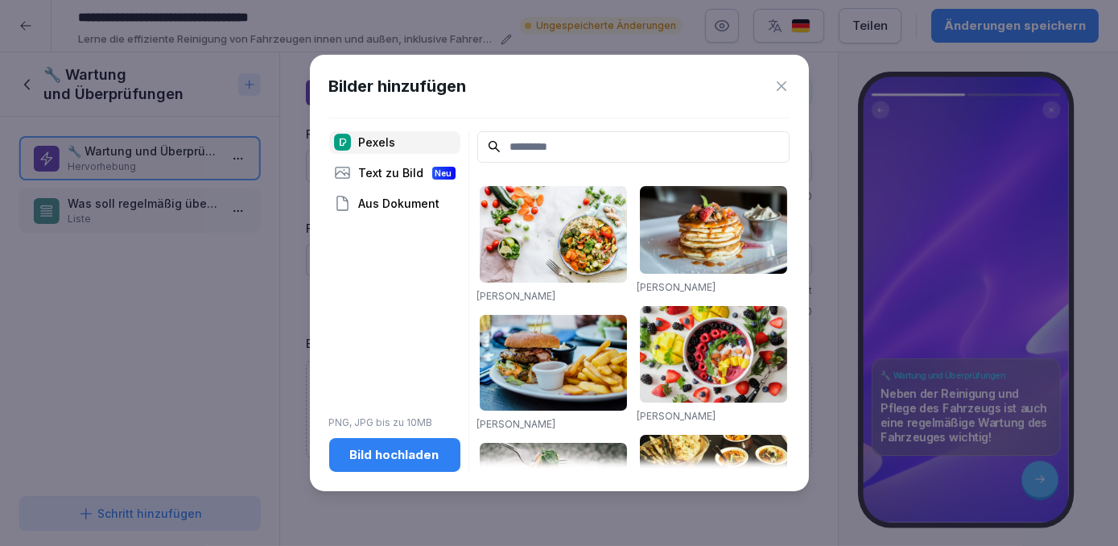
click at [538, 155] on input at bounding box center [633, 146] width 312 height 31
paste input "**********"
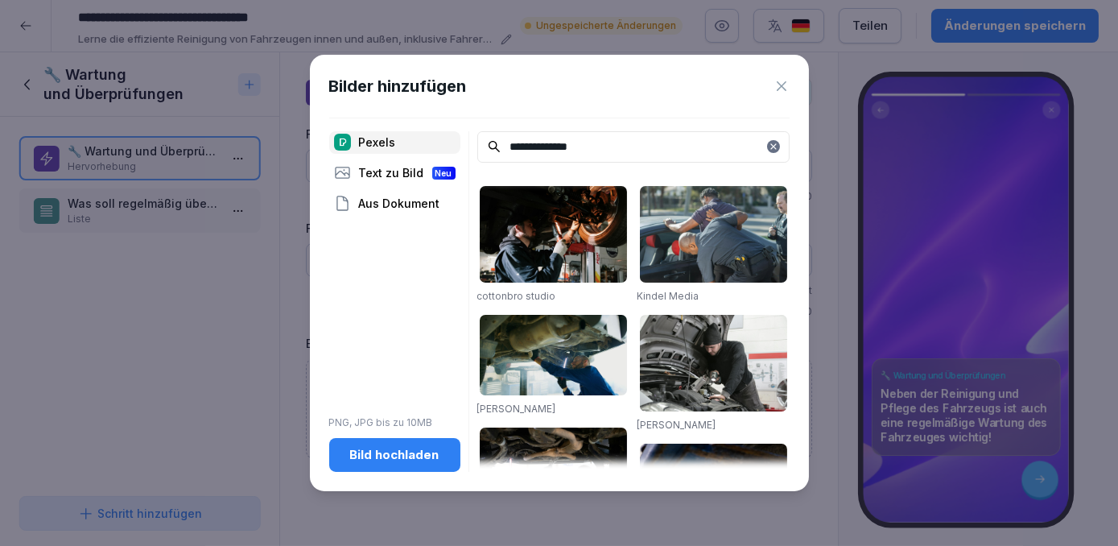
scroll to position [72, 0]
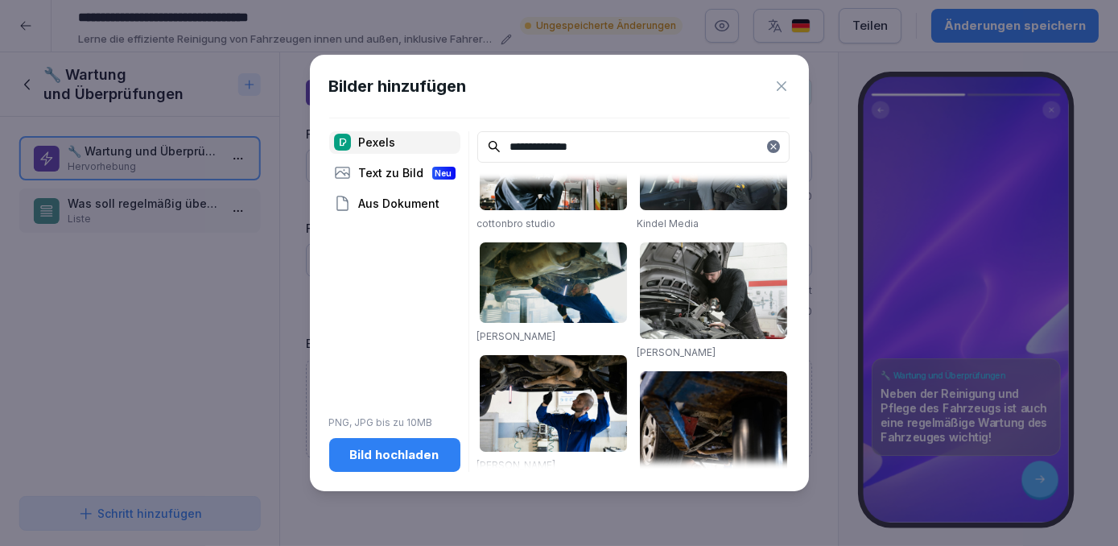
type input "**********"
click at [682, 306] on img at bounding box center [713, 290] width 147 height 97
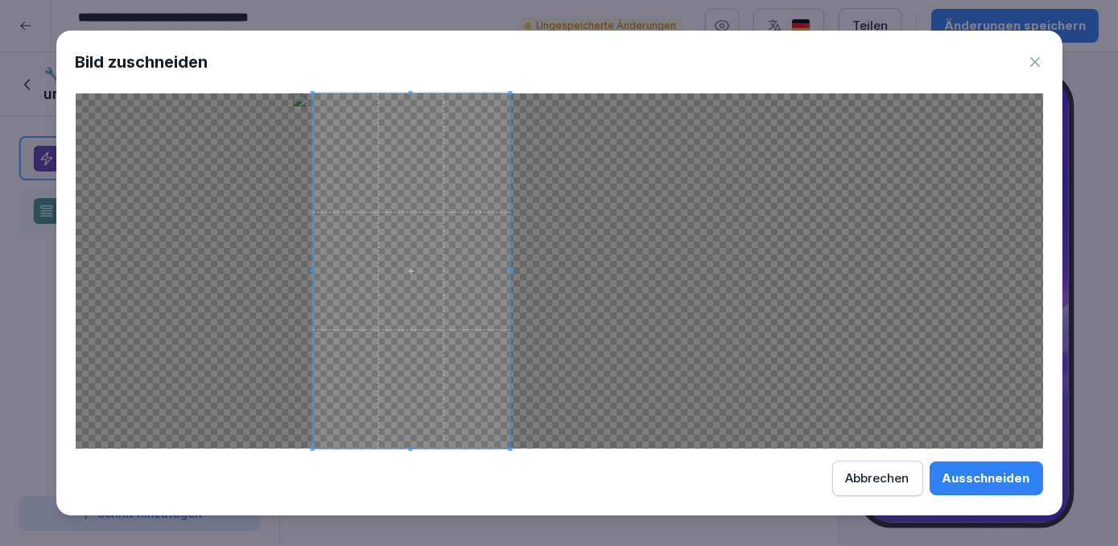
click at [457, 329] on span at bounding box center [410, 270] width 197 height 355
click at [1002, 483] on div "Ausschneiden" at bounding box center [987, 478] width 88 height 18
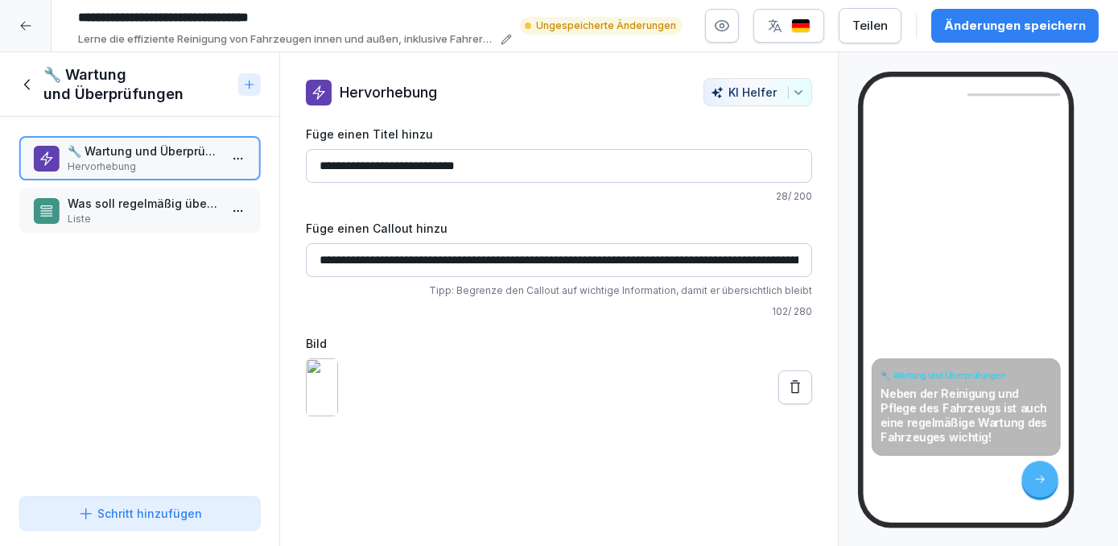
click at [792, 395] on icon at bounding box center [795, 387] width 16 height 16
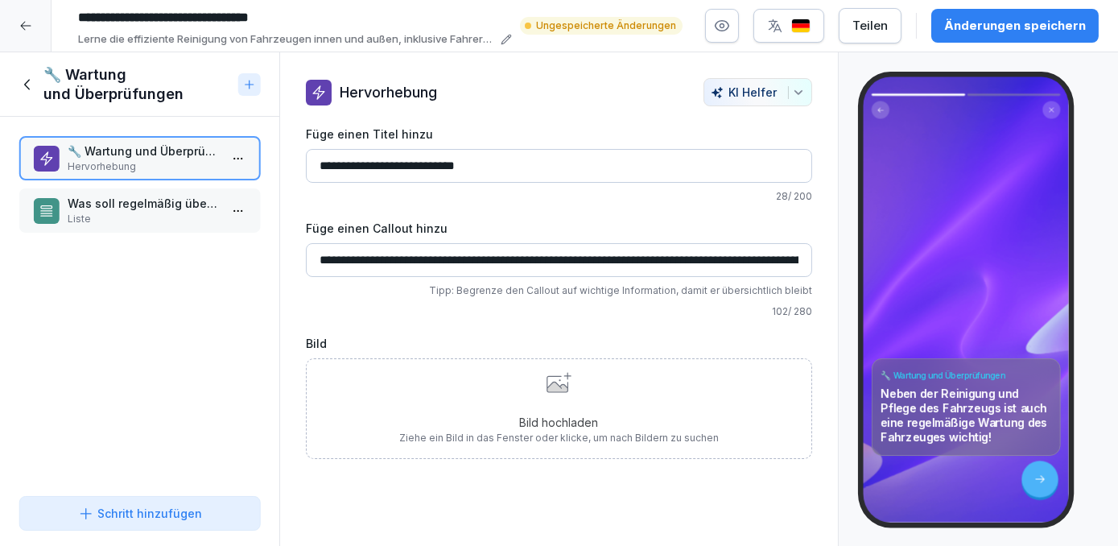
click at [552, 423] on p "Bild hochladen" at bounding box center [559, 422] width 320 height 17
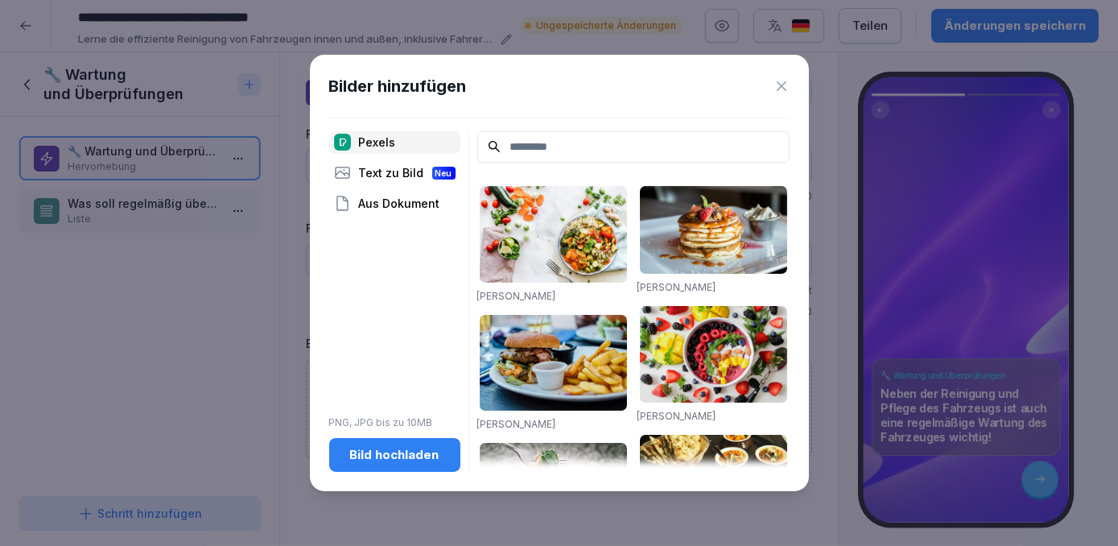
click at [556, 154] on input at bounding box center [633, 146] width 312 height 31
paste input "**********"
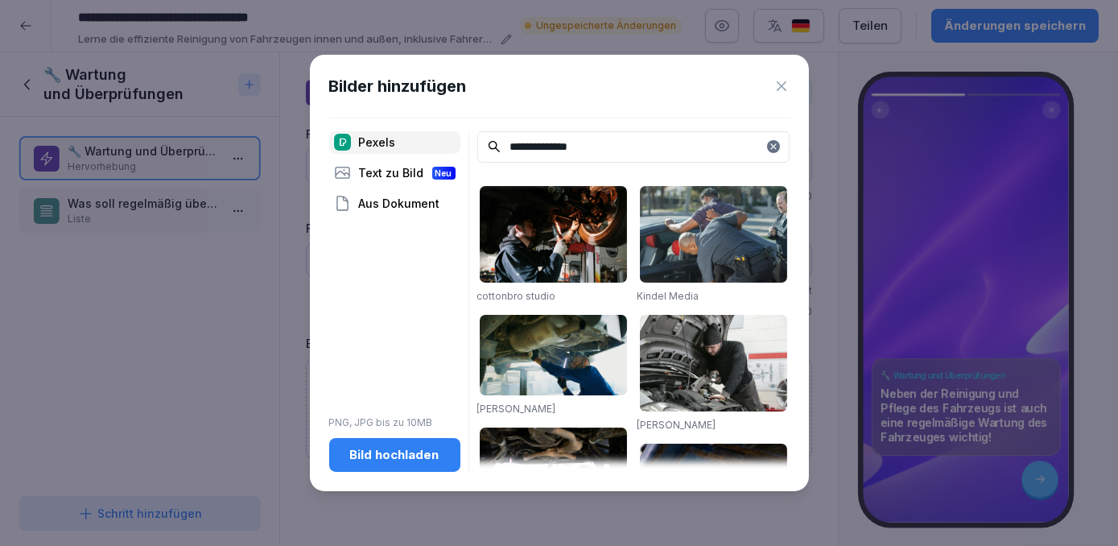
type input "**********"
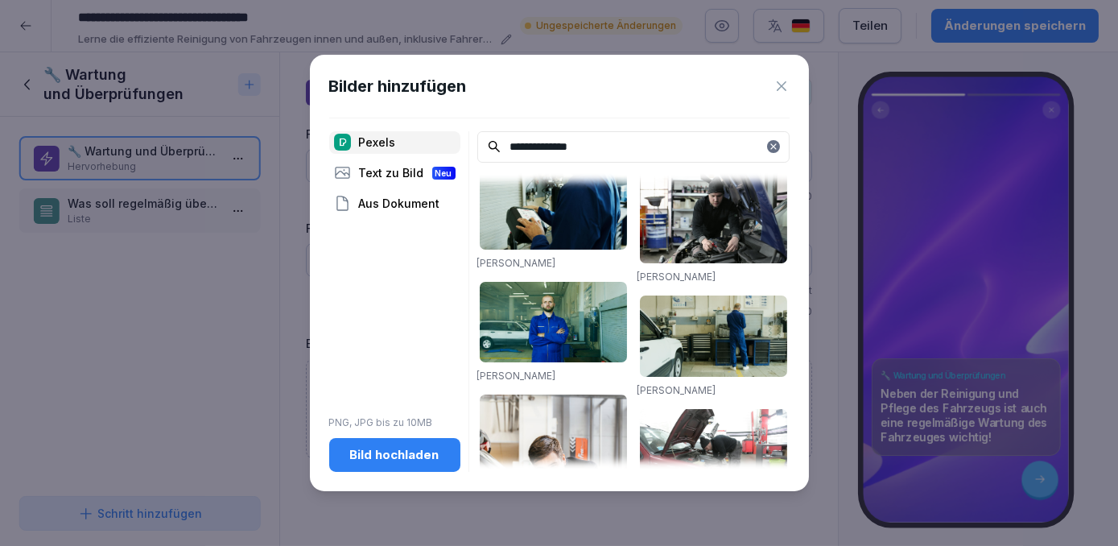
scroll to position [1361, 0]
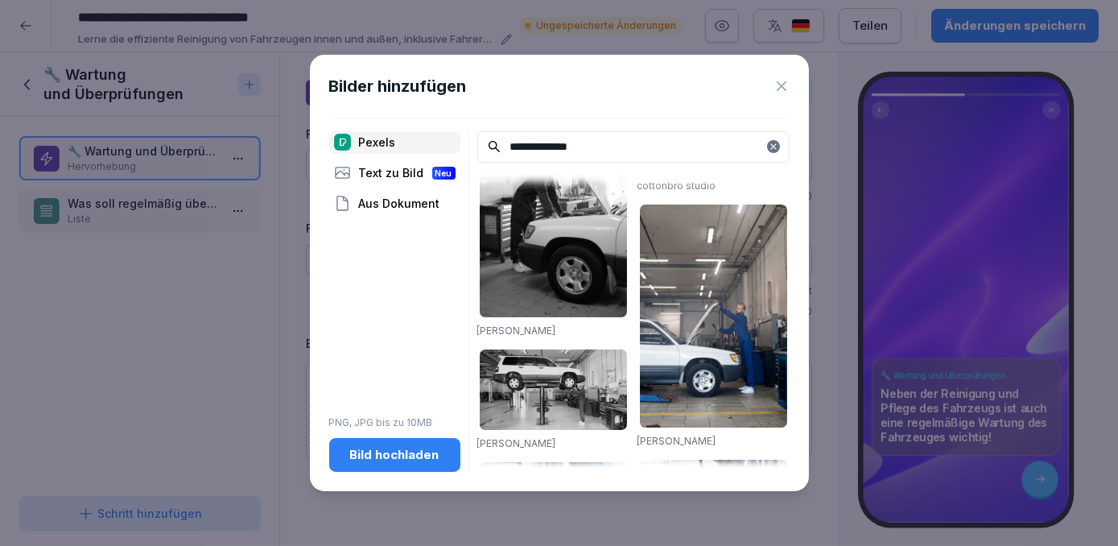
click at [403, 163] on div "Text zu Bild Neu" at bounding box center [394, 173] width 131 height 23
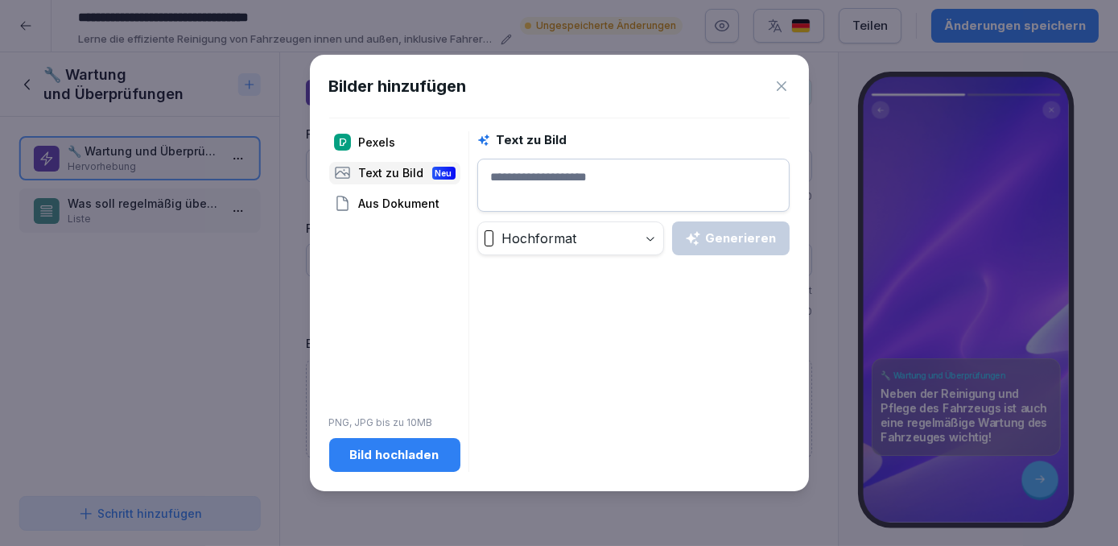
click at [517, 185] on textarea at bounding box center [633, 185] width 312 height 53
paste textarea "**********"
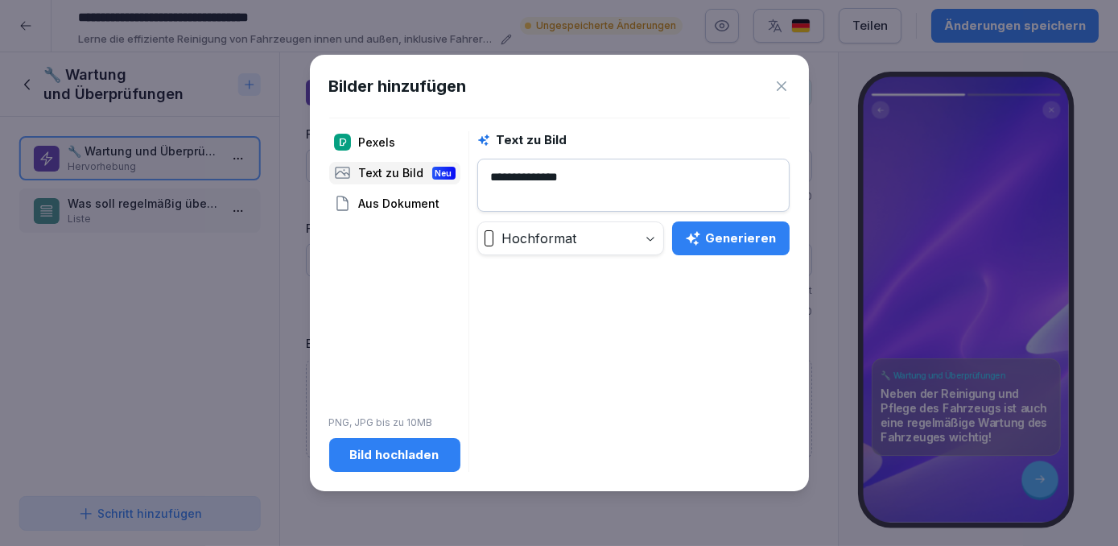
type textarea "**********"
click at [730, 238] on div "Generieren" at bounding box center [731, 238] width 92 height 18
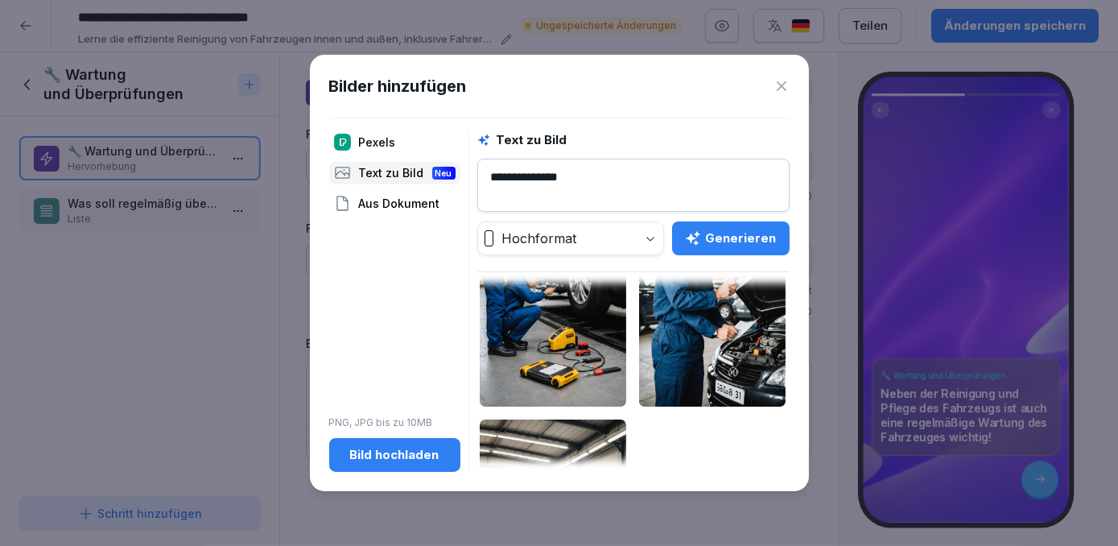
scroll to position [366, 0]
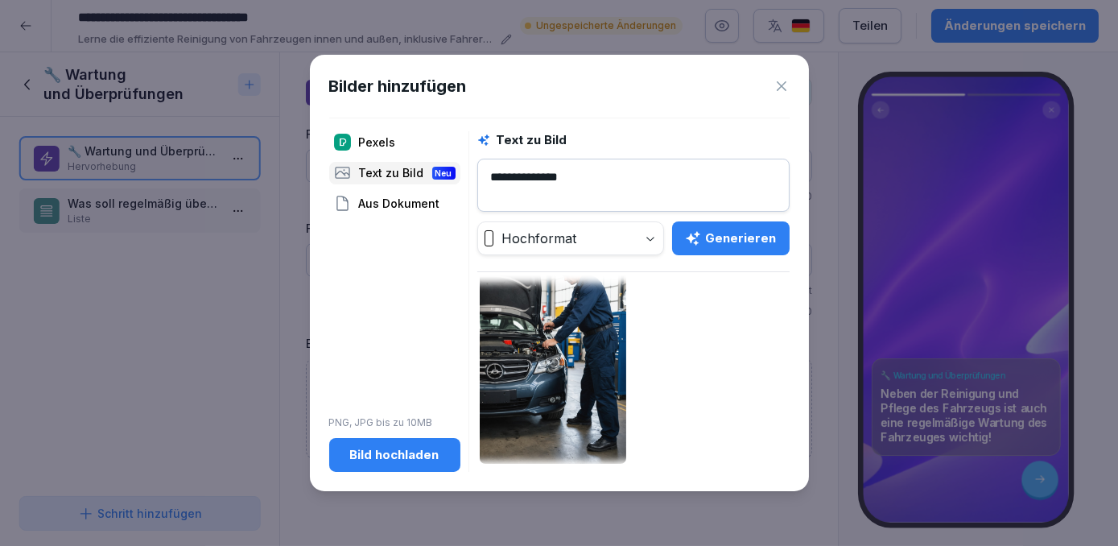
click at [541, 377] on img at bounding box center [553, 332] width 147 height 264
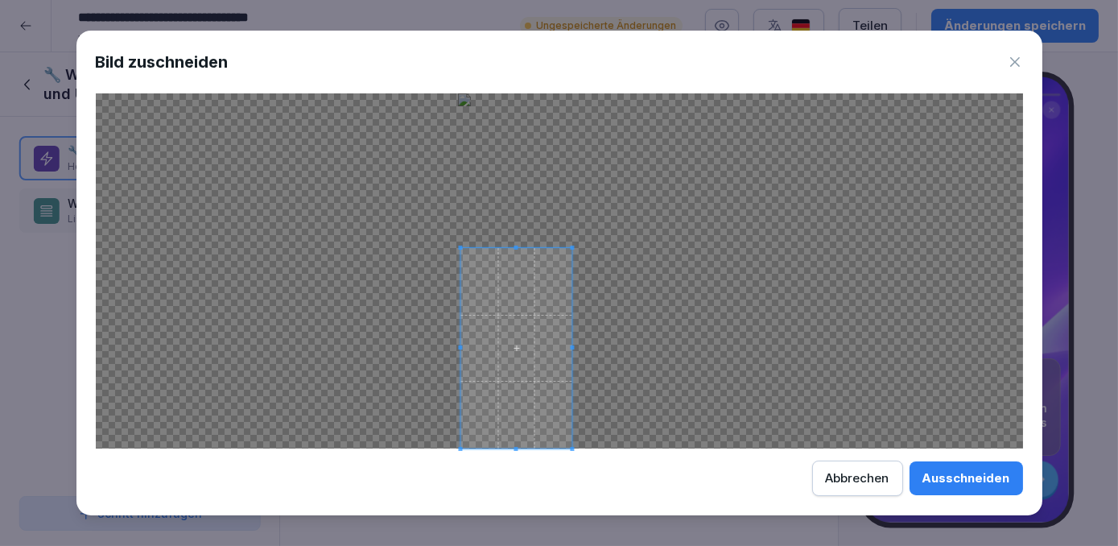
click at [498, 248] on div at bounding box center [516, 348] width 111 height 200
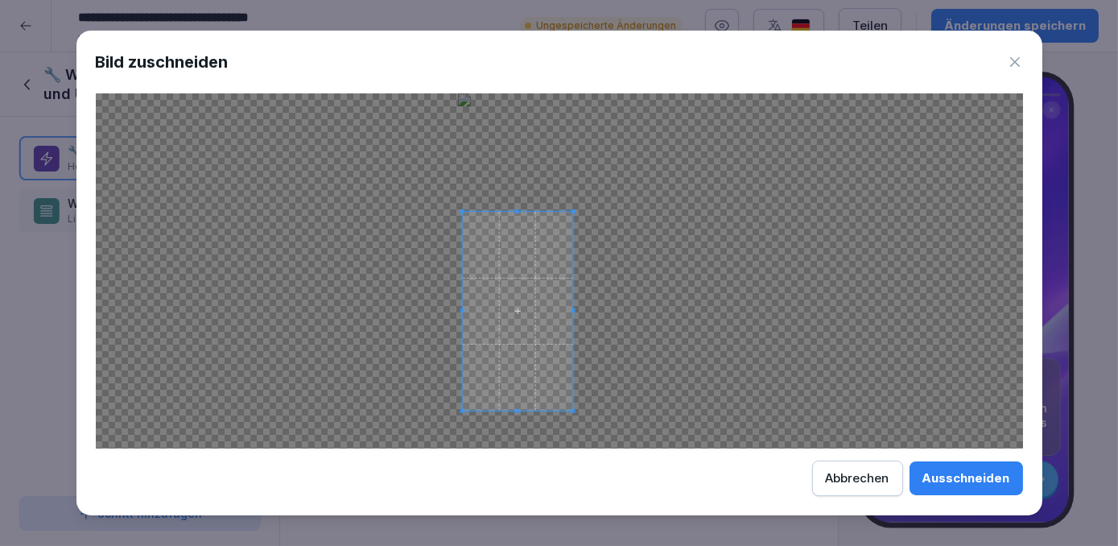
click at [507, 320] on span at bounding box center [517, 312] width 111 height 200
click at [961, 484] on div "Ausschneiden" at bounding box center [967, 478] width 88 height 18
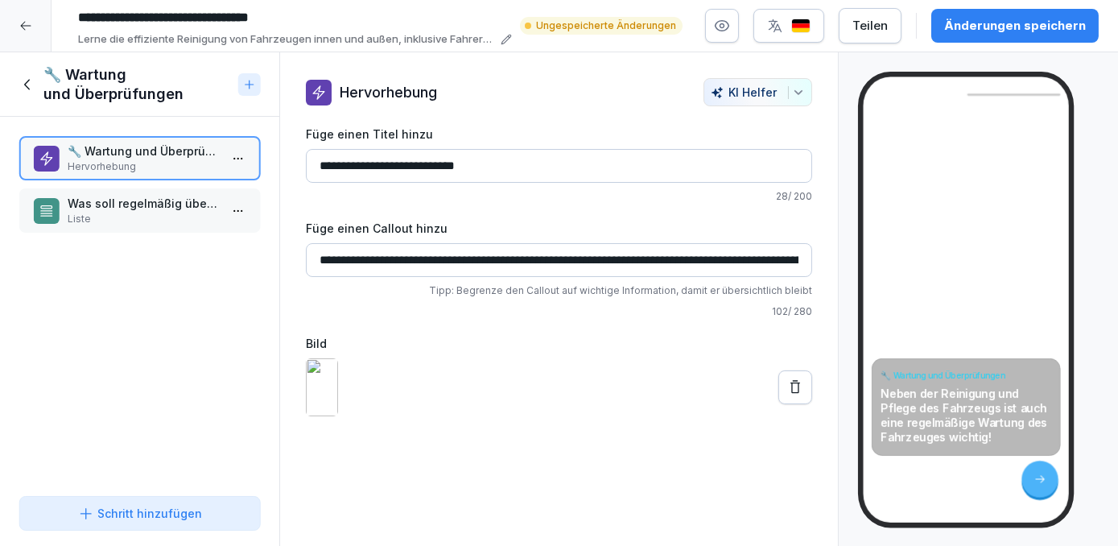
click at [795, 404] on button at bounding box center [796, 387] width 34 height 34
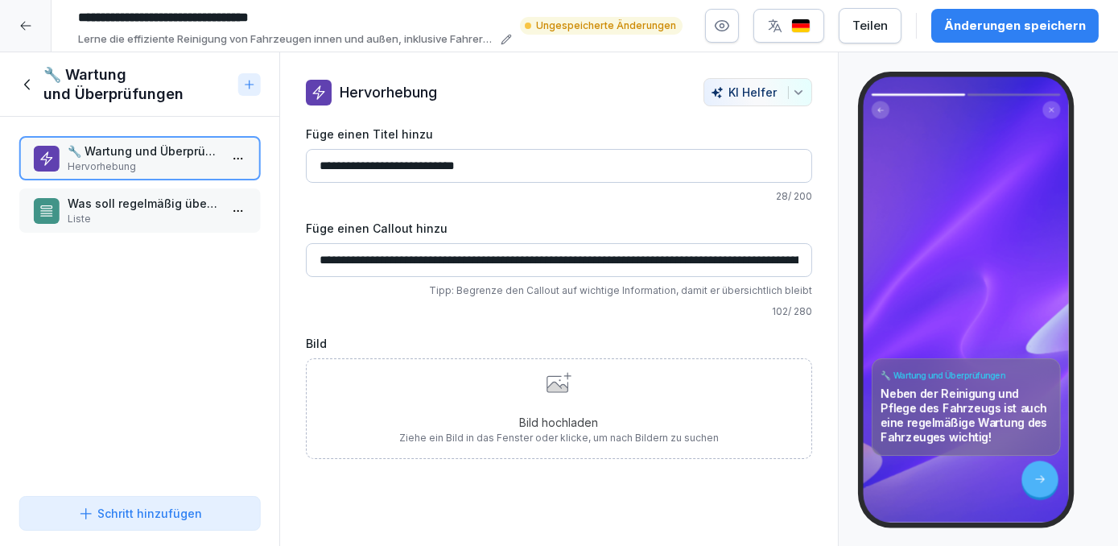
click at [564, 404] on div "Bild hochladen Ziehe ein Bild in das Fenster oder klicke, um nach Bildern zu su…" at bounding box center [559, 408] width 320 height 73
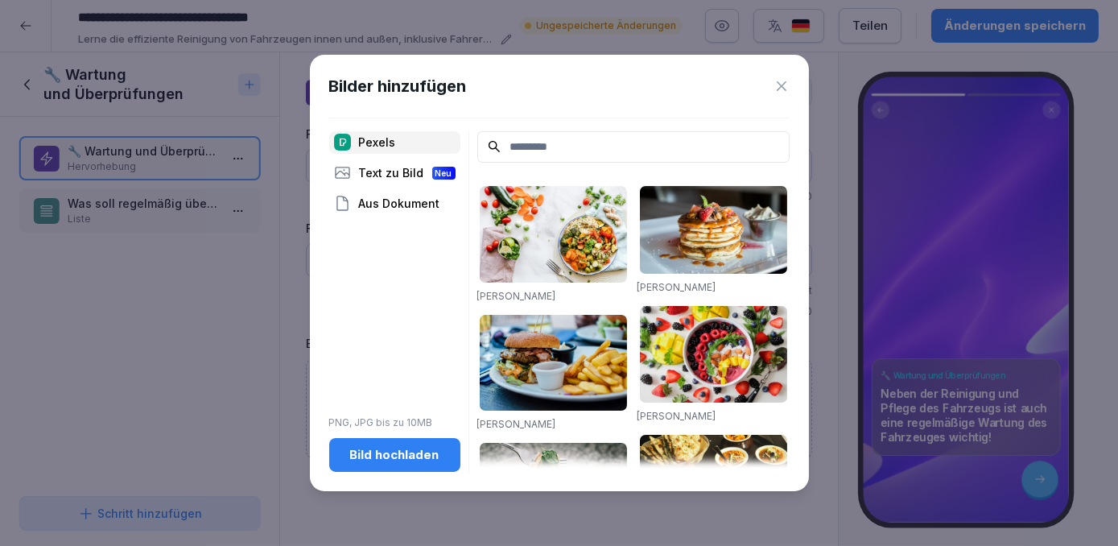
click at [399, 452] on div "Bild hochladen" at bounding box center [394, 455] width 105 height 18
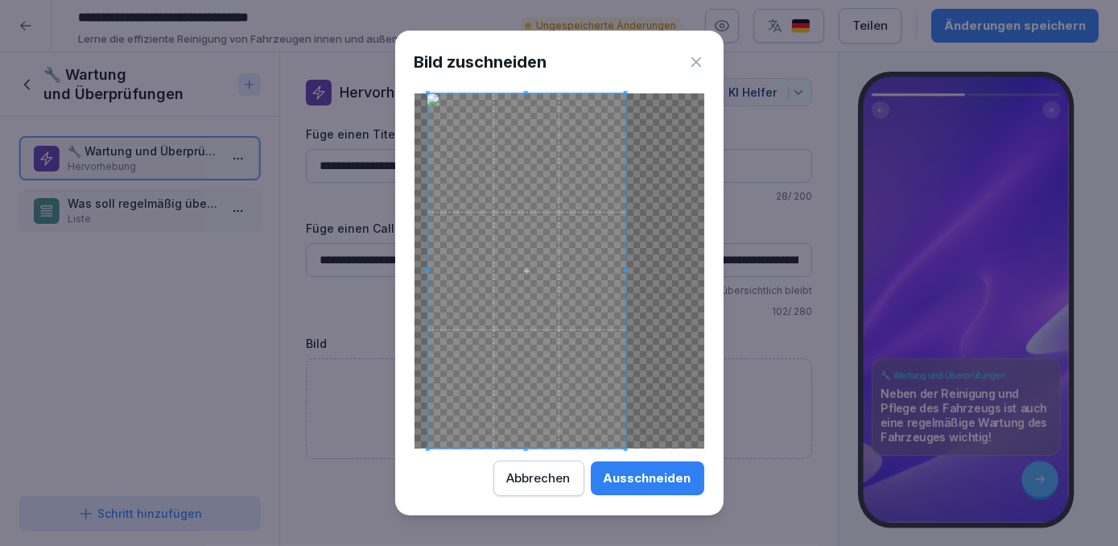
click at [576, 395] on span at bounding box center [526, 270] width 197 height 355
click at [688, 483] on div "Ausschneiden" at bounding box center [648, 478] width 88 height 18
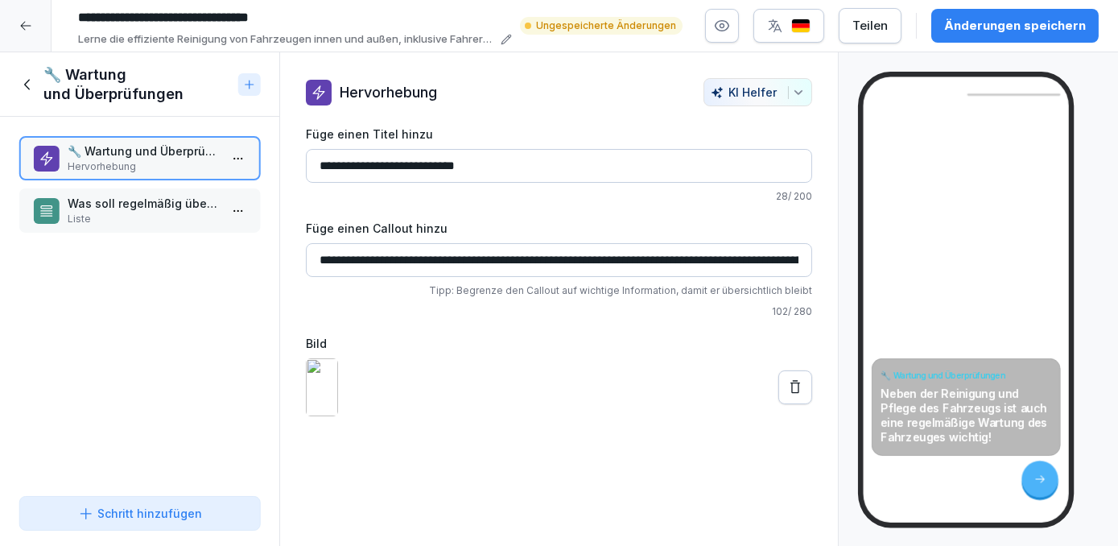
click at [156, 212] on p "Liste" at bounding box center [143, 219] width 151 height 14
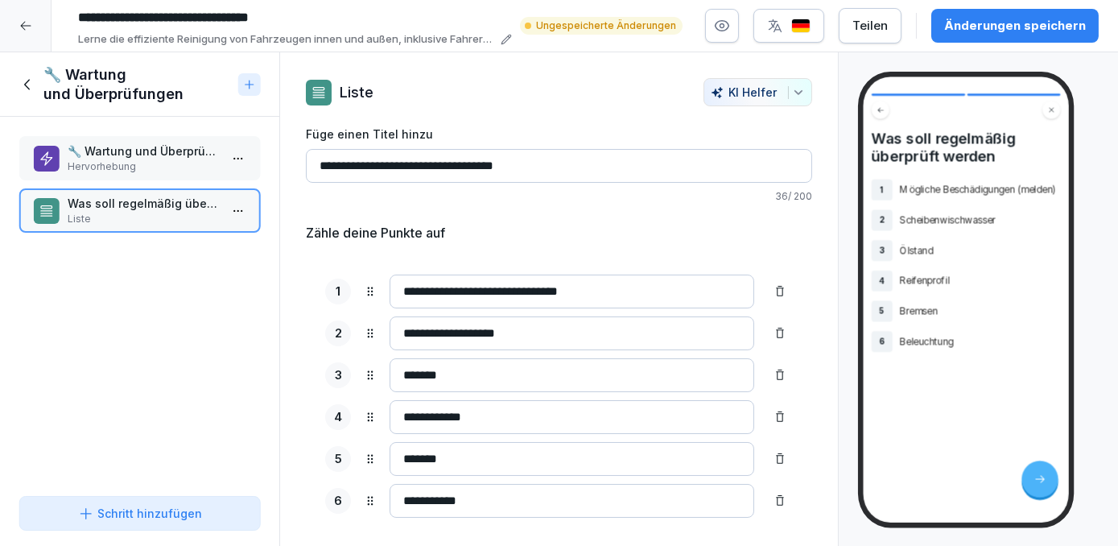
click at [23, 78] on icon at bounding box center [28, 85] width 18 height 18
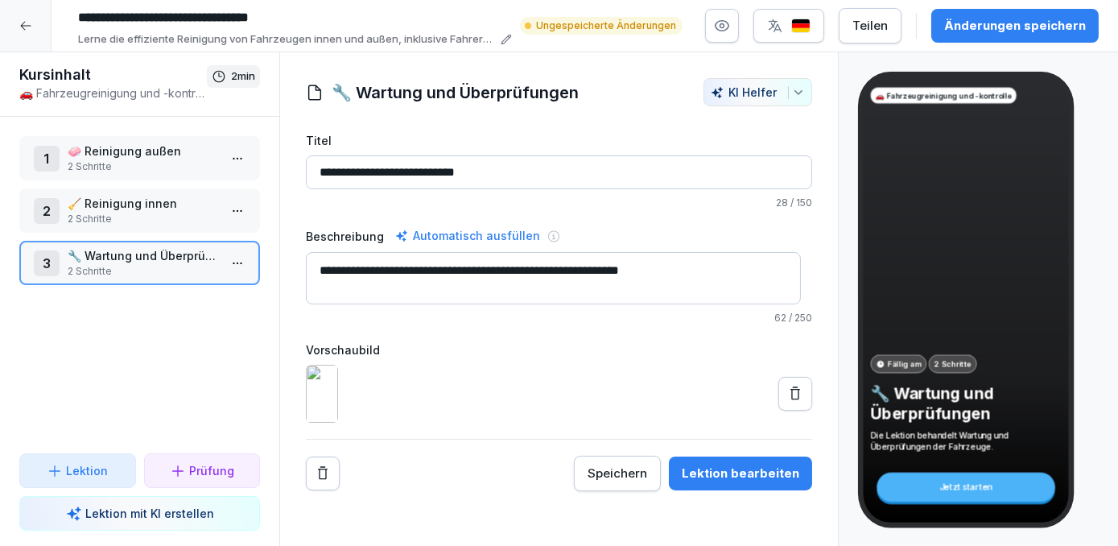
click at [187, 212] on p "2 Schritte" at bounding box center [143, 219] width 151 height 14
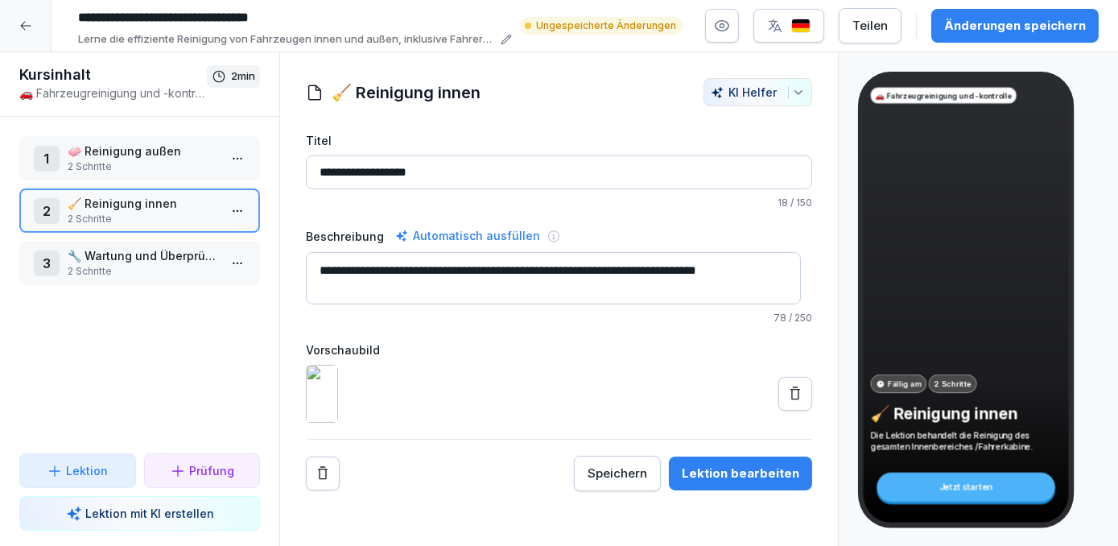
click at [150, 153] on p "🧼 Reinigung außen" at bounding box center [143, 151] width 151 height 17
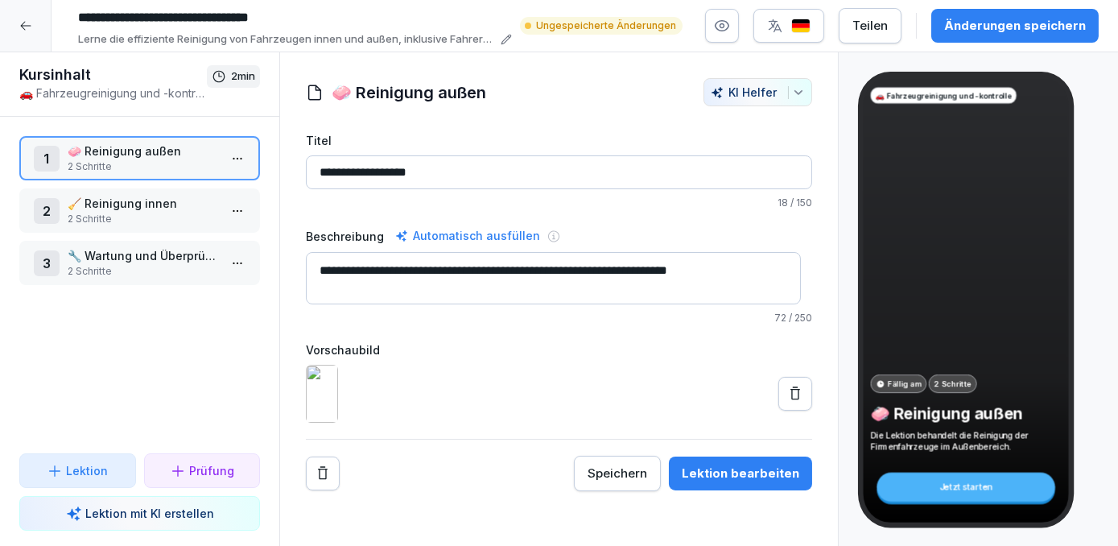
click at [971, 31] on div "Änderungen speichern" at bounding box center [1016, 26] width 142 height 18
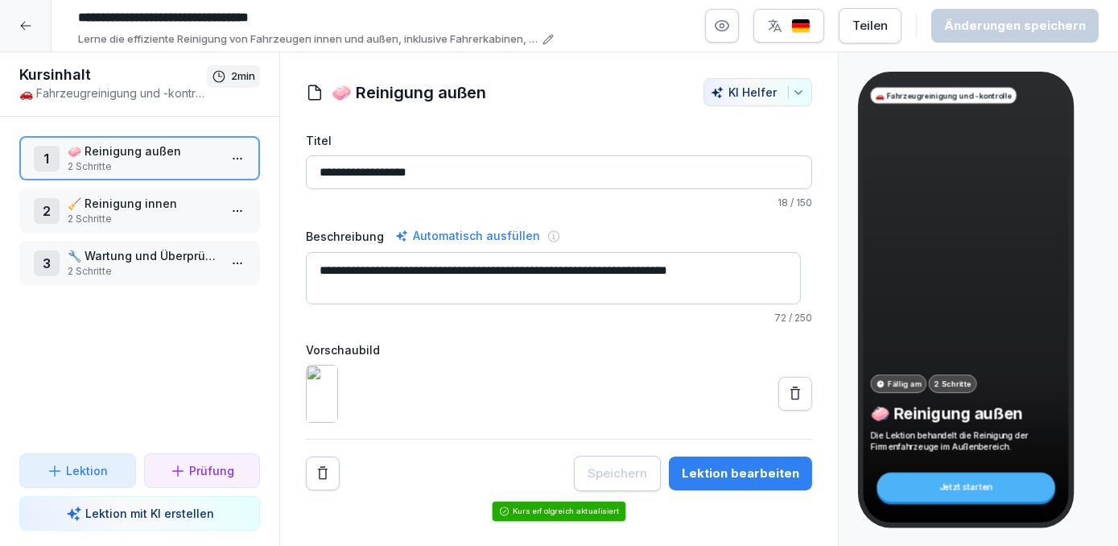
click at [23, 29] on icon at bounding box center [25, 25] width 13 height 13
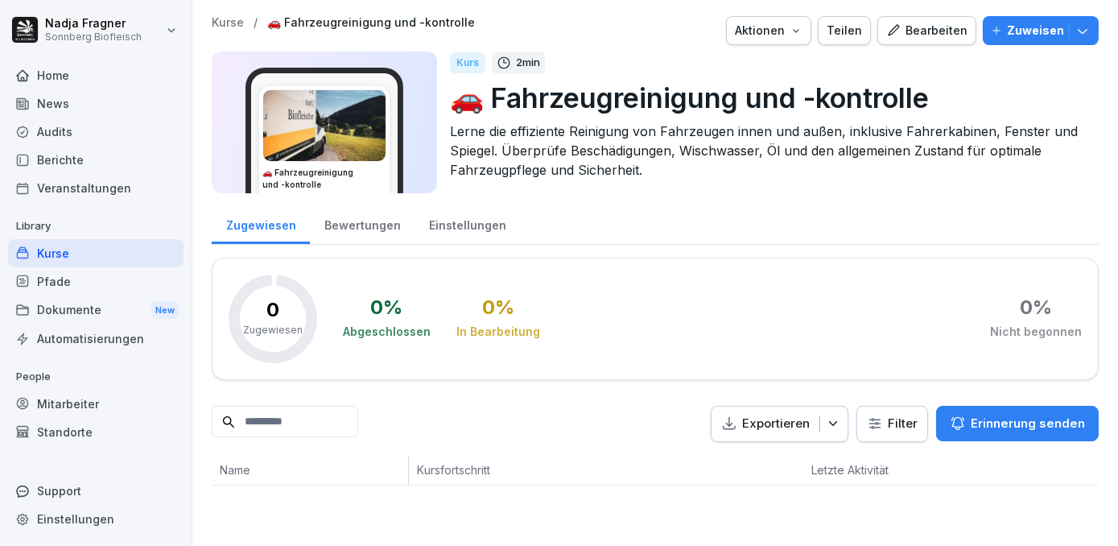
click at [1075, 27] on icon "button" at bounding box center [1083, 31] width 16 height 16
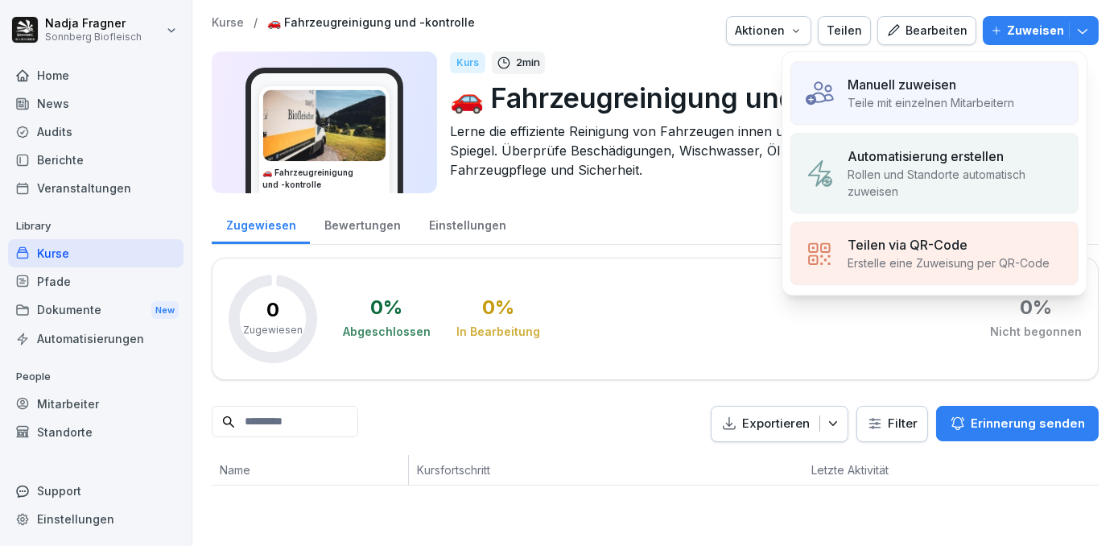
click at [986, 82] on div "Manuell zuweisen" at bounding box center [931, 84] width 167 height 19
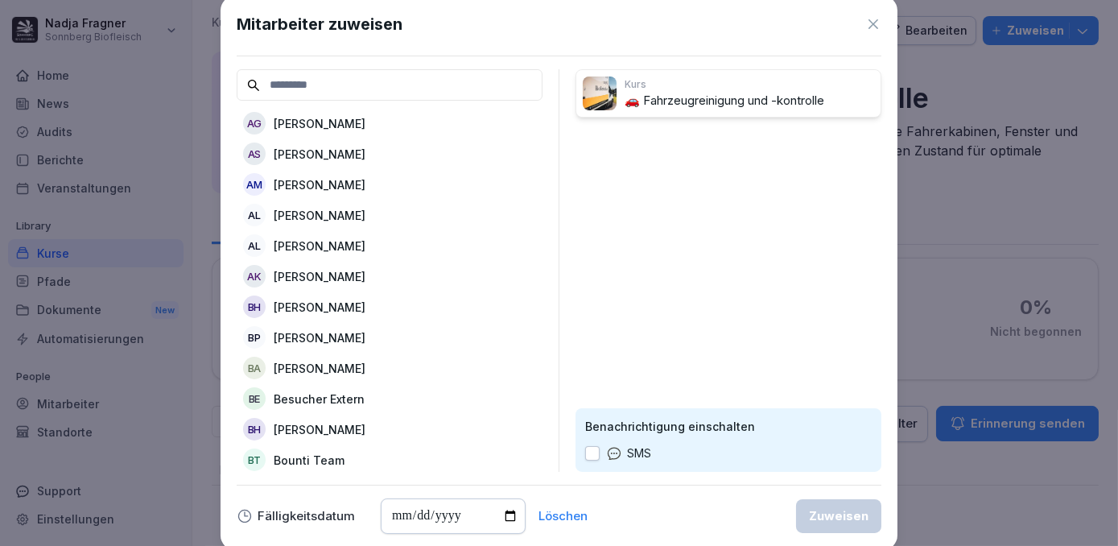
click at [879, 24] on icon at bounding box center [874, 24] width 16 height 16
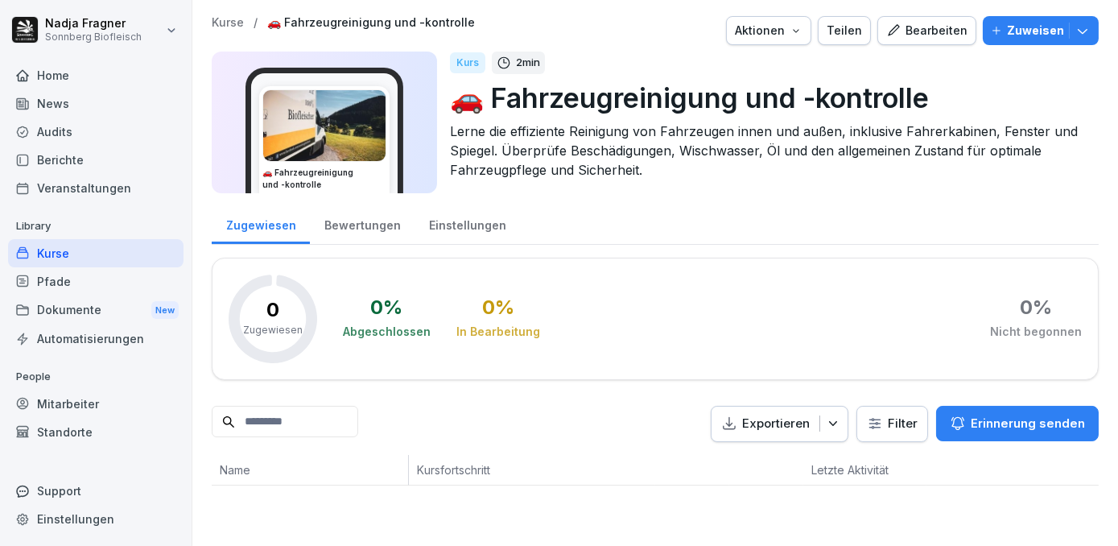
click at [47, 75] on div "Home" at bounding box center [96, 75] width 176 height 28
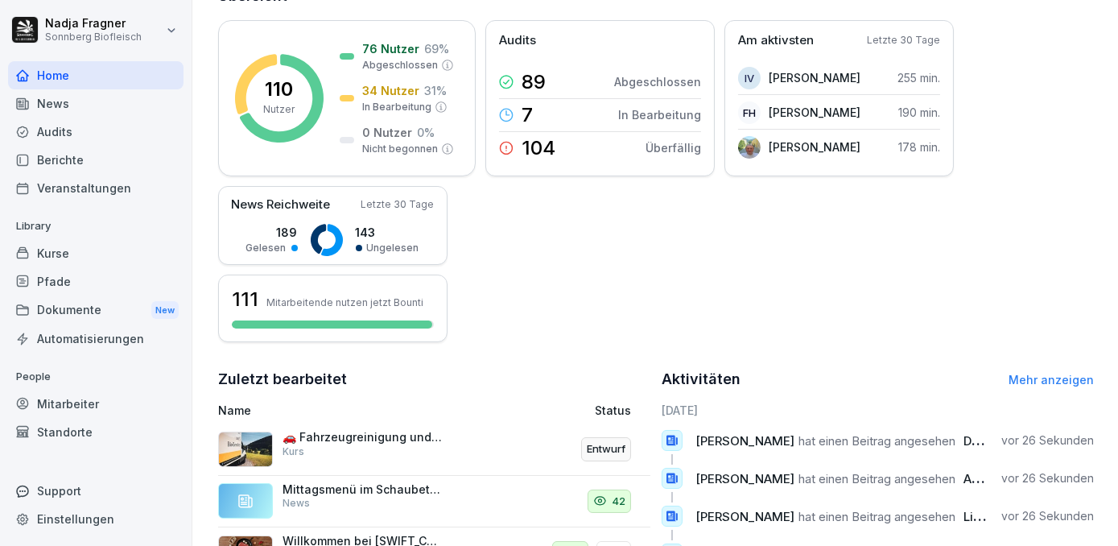
scroll to position [292, 0]
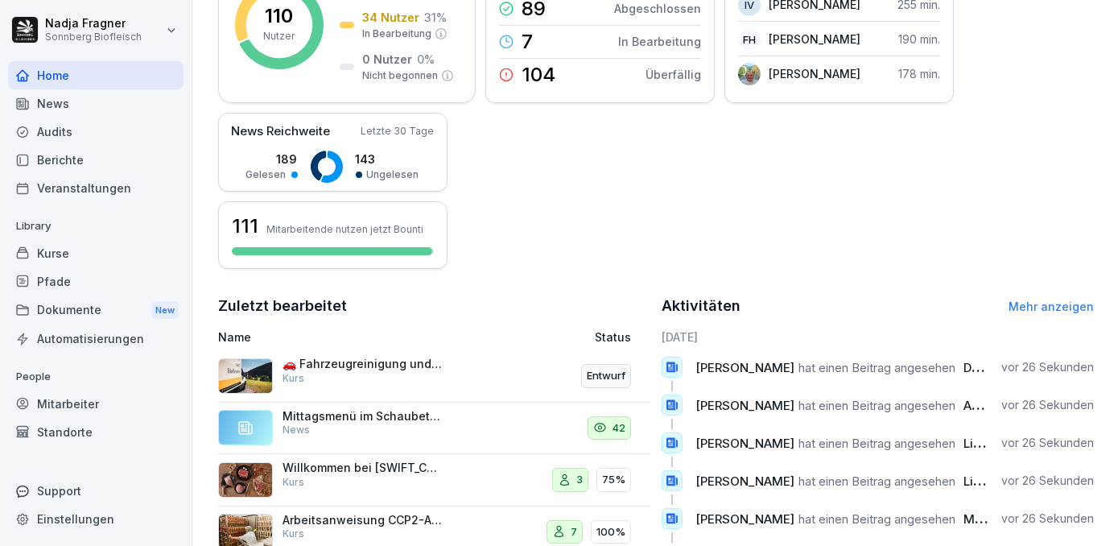
click at [64, 250] on div "Kurse" at bounding box center [96, 253] width 176 height 28
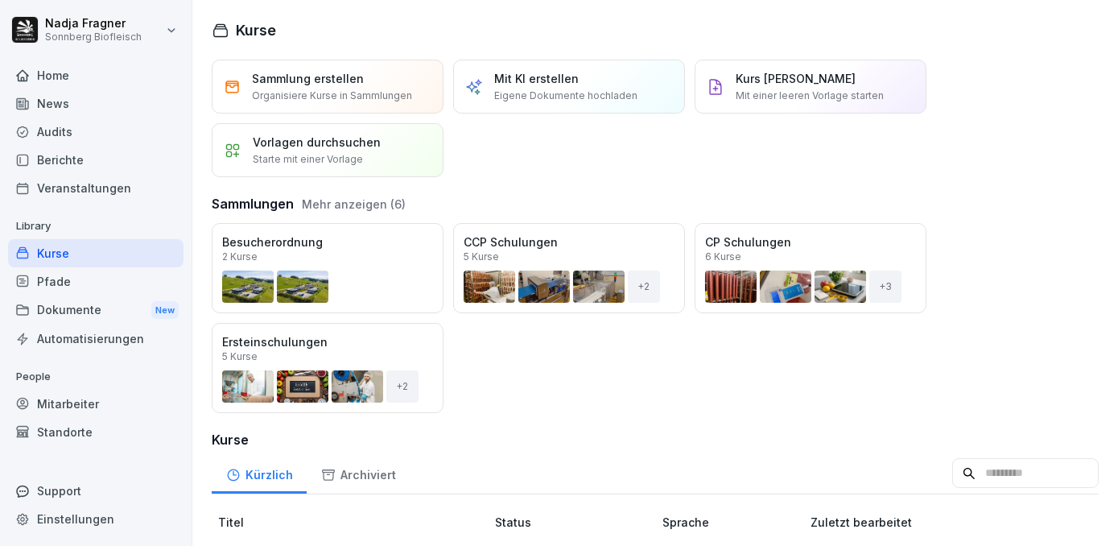
click at [346, 147] on p "Vorlagen durchsuchen" at bounding box center [317, 142] width 128 height 17
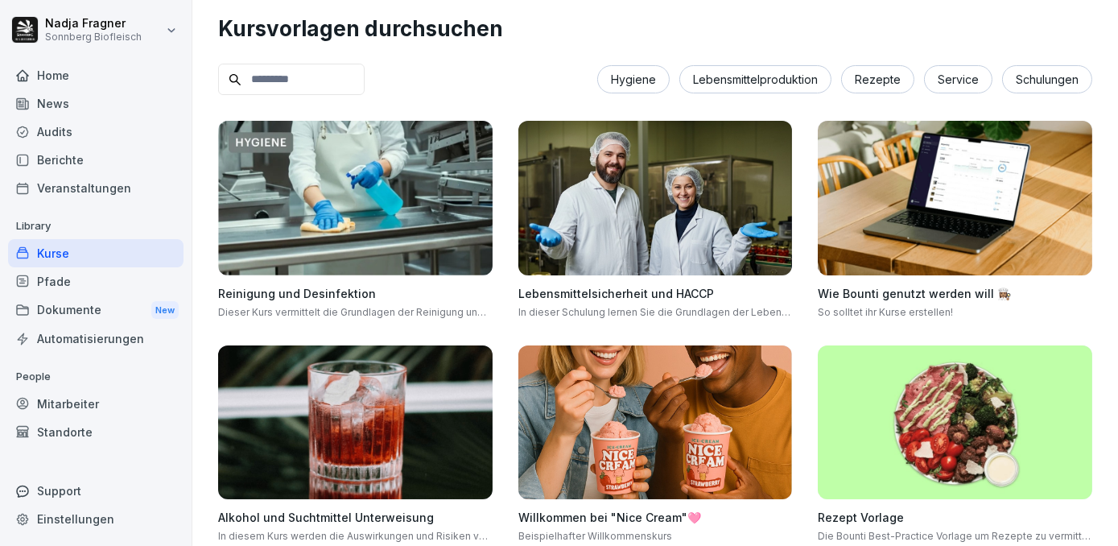
click at [291, 93] on input at bounding box center [291, 79] width 147 height 31
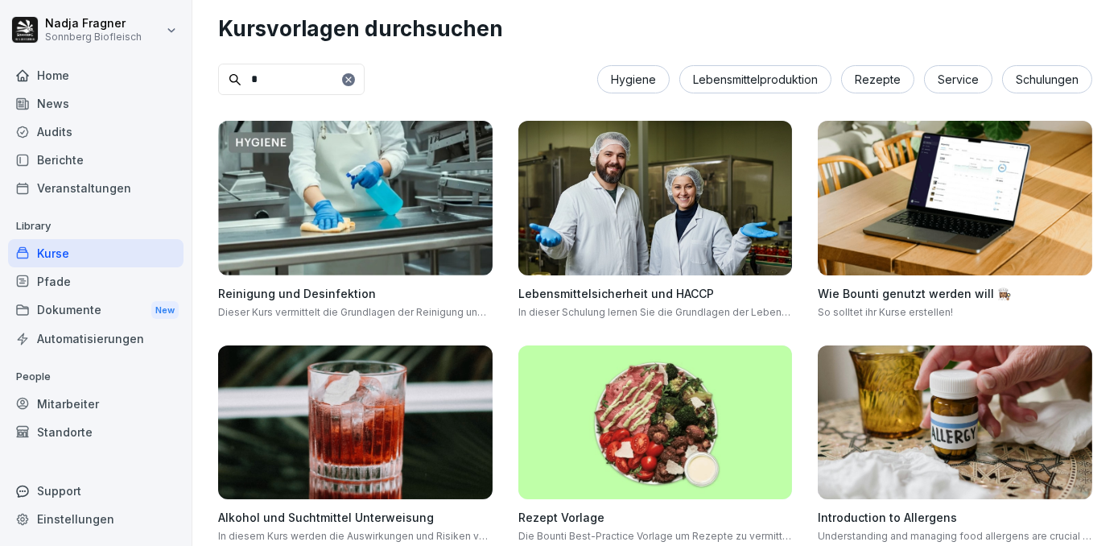
type input "*"
click at [1030, 77] on div "Schulungen" at bounding box center [1047, 79] width 90 height 28
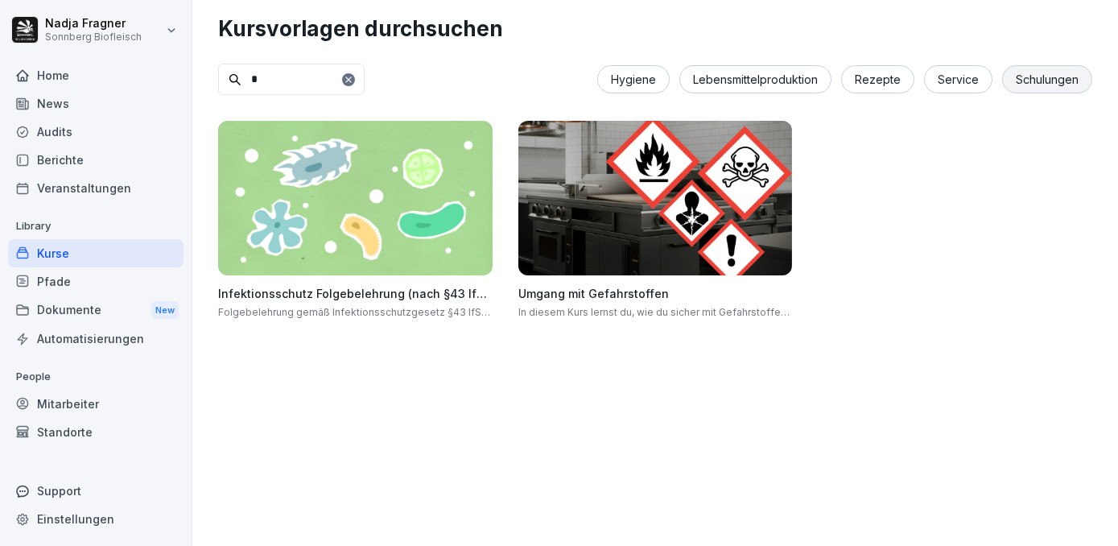
click at [967, 77] on div "Service" at bounding box center [958, 79] width 68 height 28
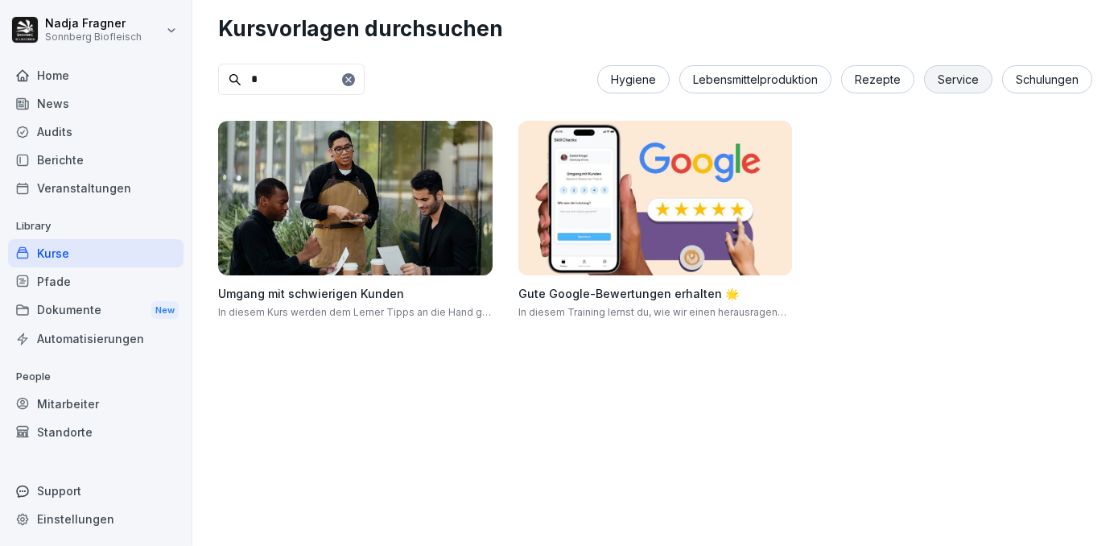
click at [866, 82] on div "Rezepte" at bounding box center [877, 79] width 73 height 28
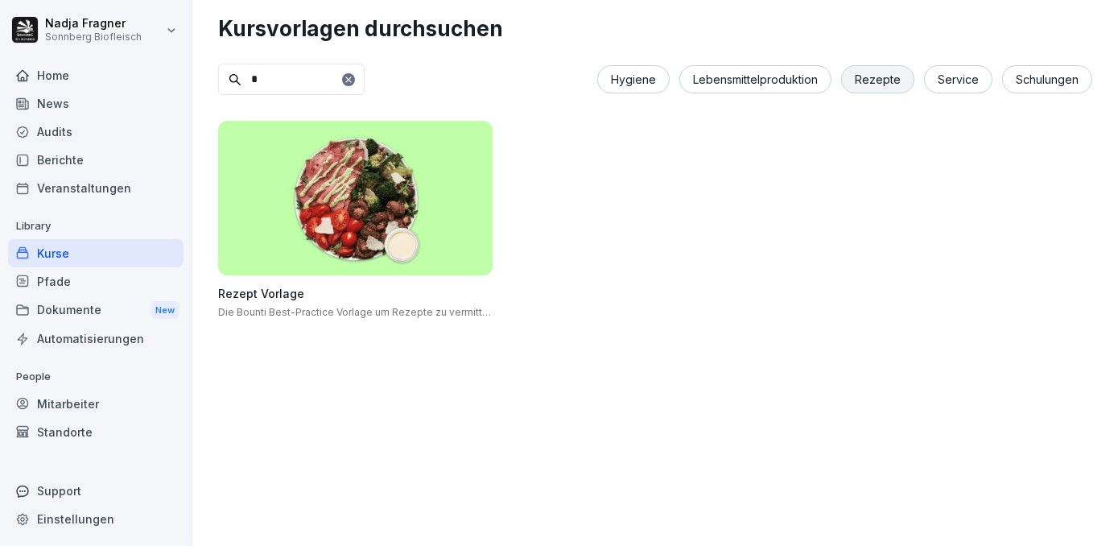
click at [783, 81] on div "Lebensmittelproduktion" at bounding box center [756, 79] width 152 height 28
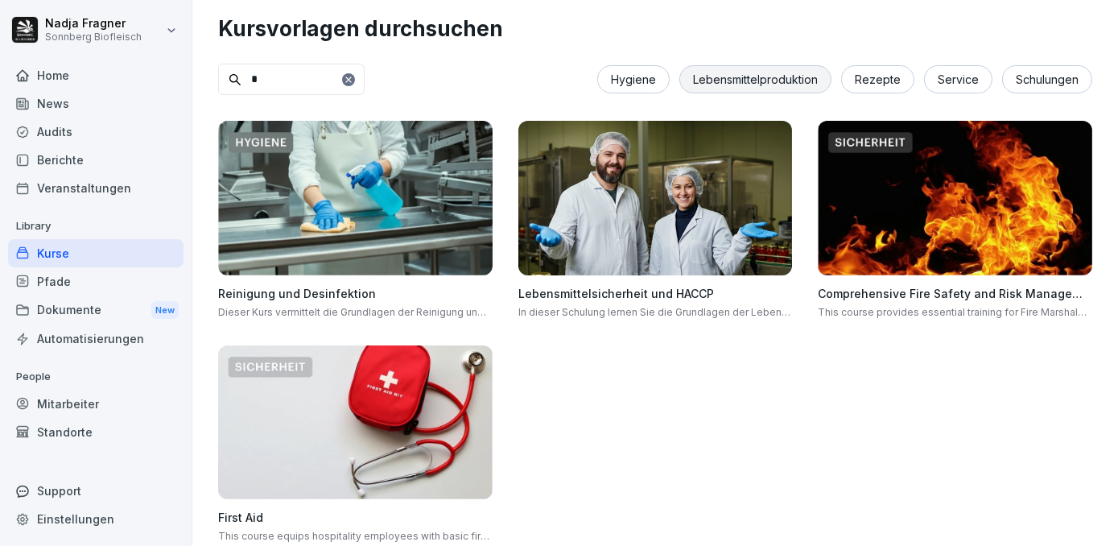
click at [606, 91] on div "Hygiene" at bounding box center [633, 79] width 72 height 28
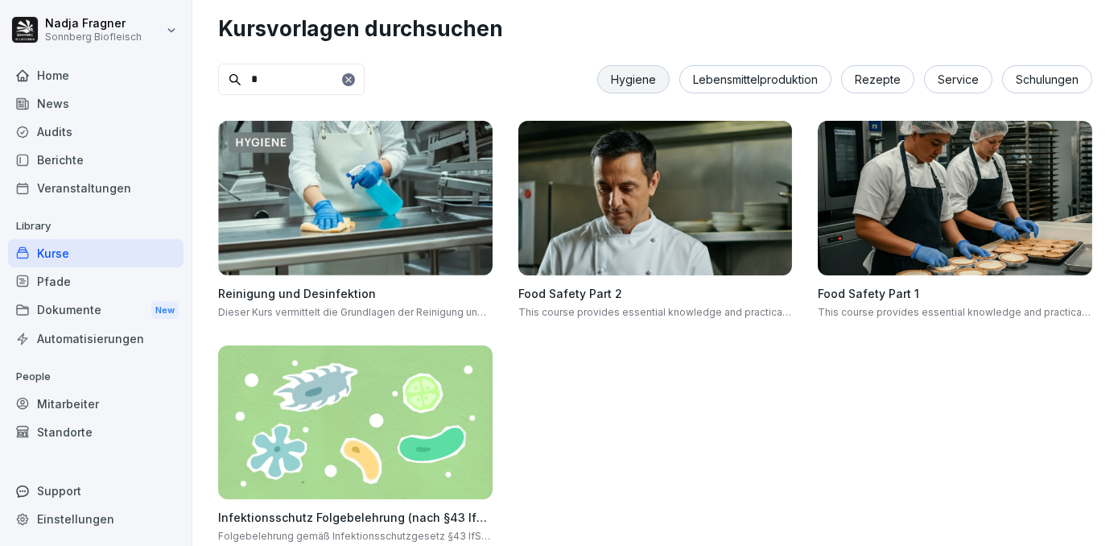
click at [351, 78] on icon at bounding box center [348, 79] width 6 height 6
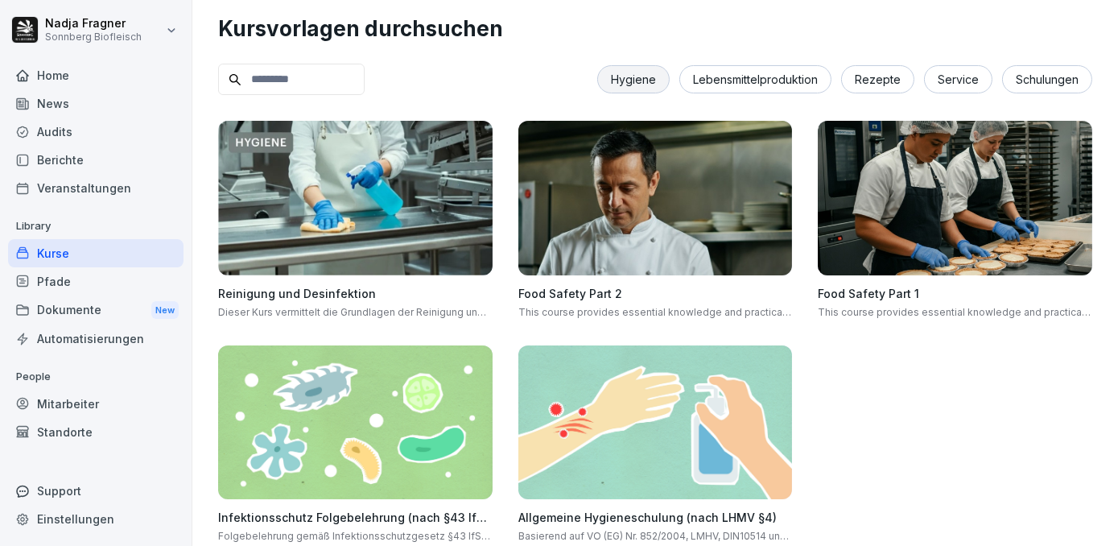
click at [70, 254] on div "Kurse" at bounding box center [96, 253] width 176 height 28
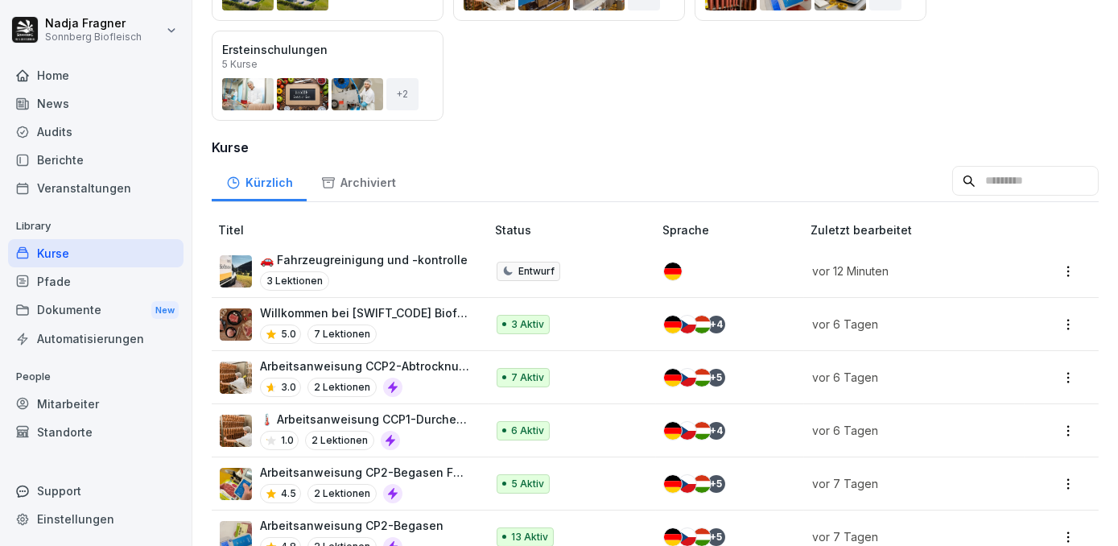
scroll to position [72, 0]
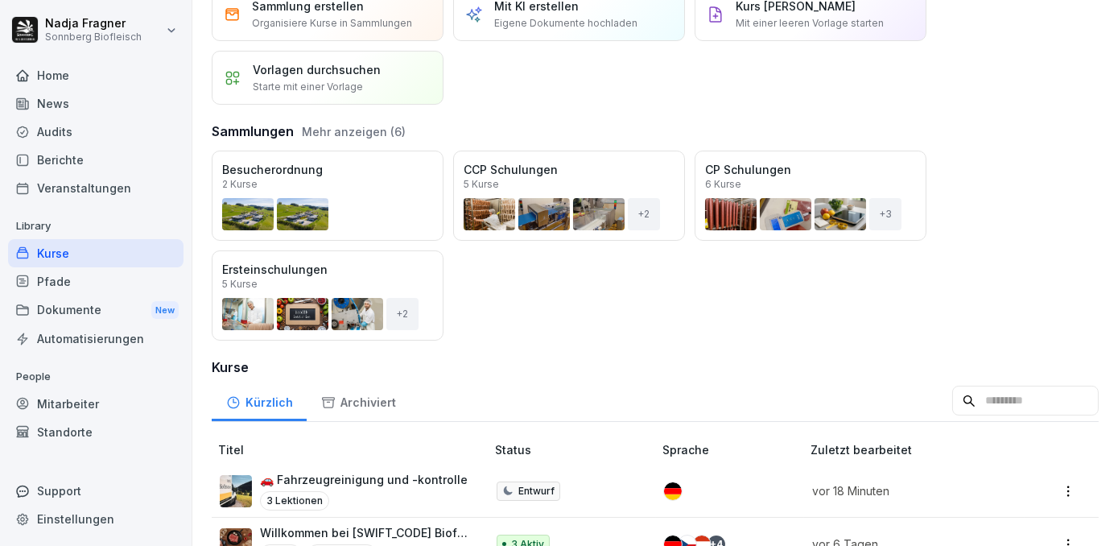
click at [77, 79] on div "Home" at bounding box center [96, 75] width 176 height 28
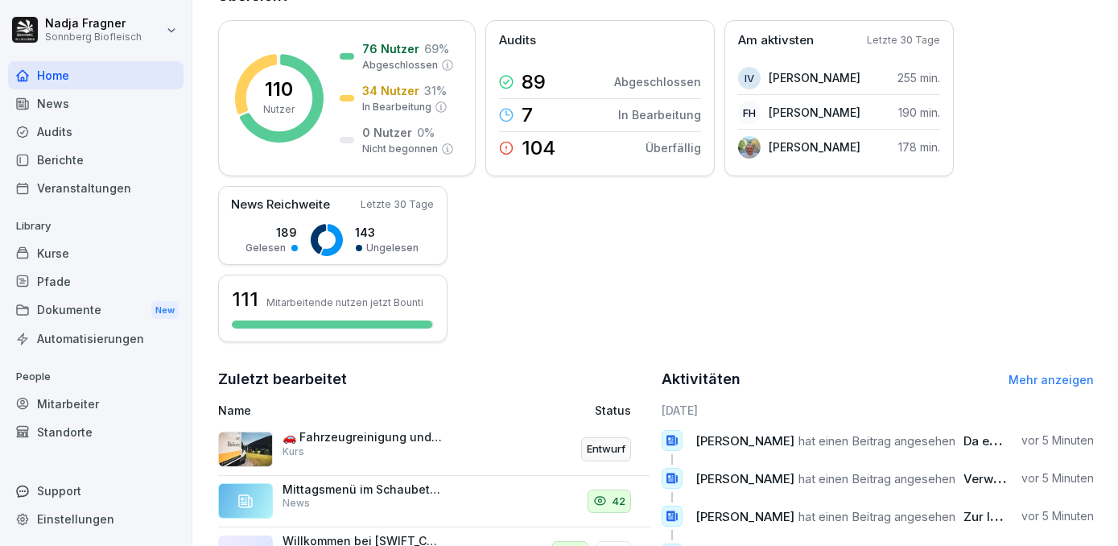
scroll to position [292, 0]
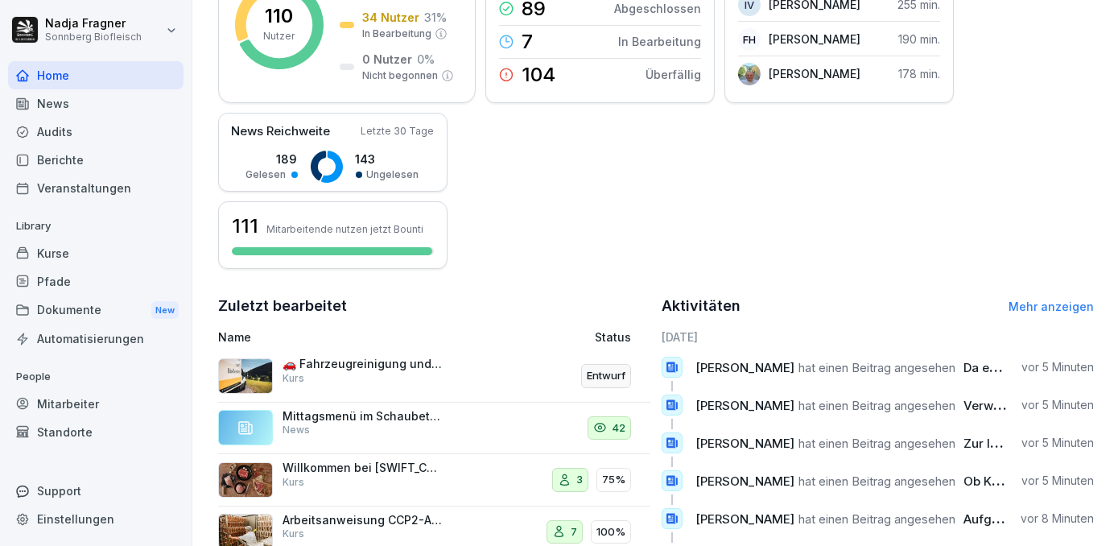
click at [1019, 306] on link "Mehr anzeigen" at bounding box center [1051, 307] width 85 height 14
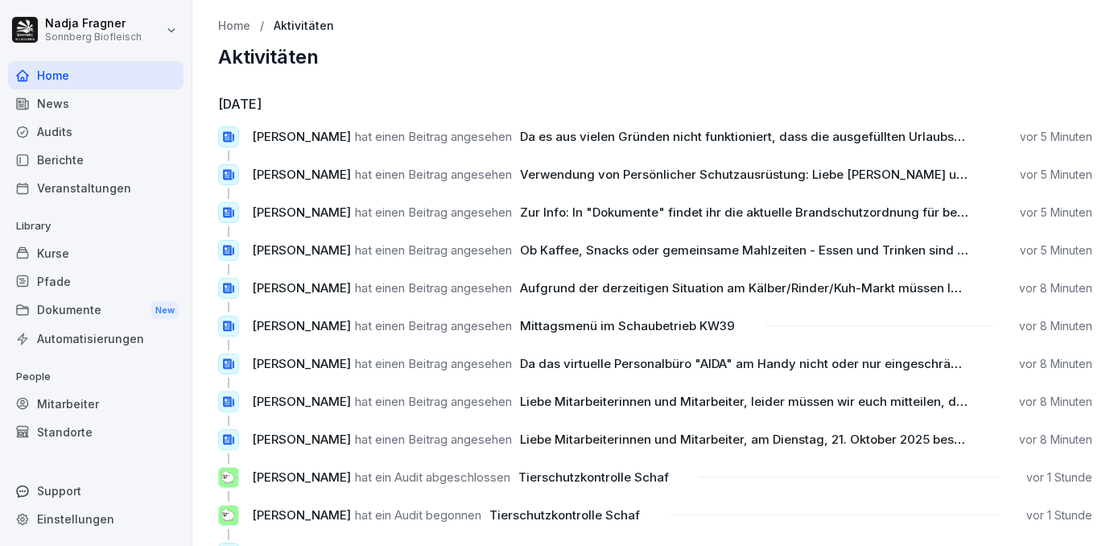
click at [93, 402] on div "Mitarbeiter" at bounding box center [96, 404] width 176 height 28
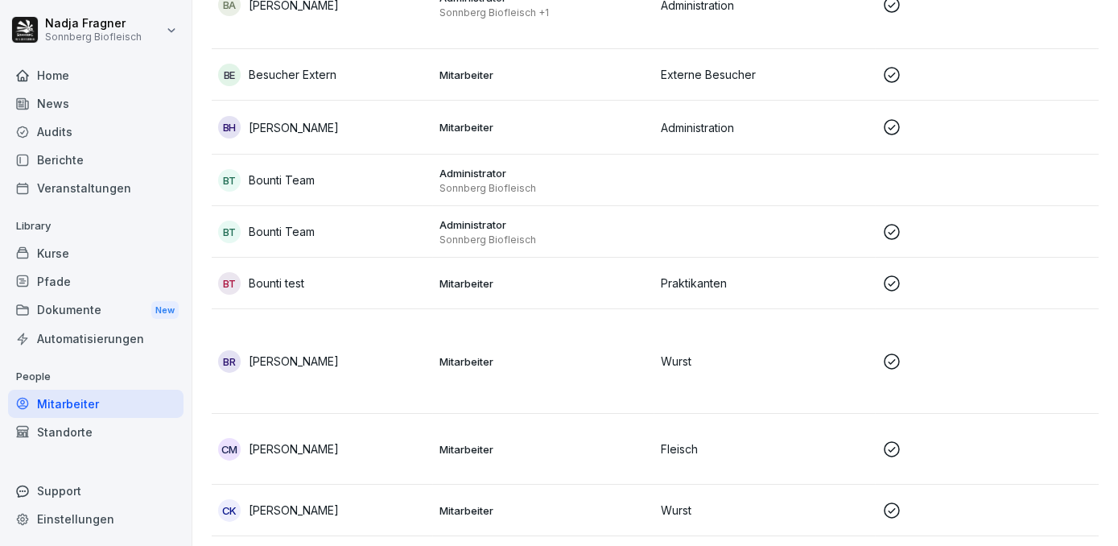
scroll to position [1171, 0]
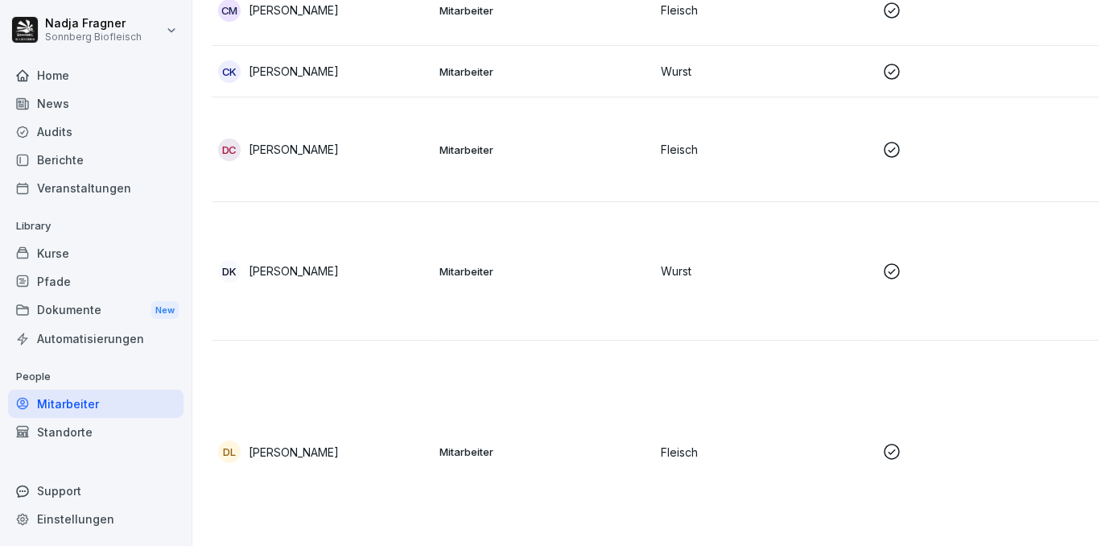
click at [93, 244] on div "Kurse" at bounding box center [96, 253] width 176 height 28
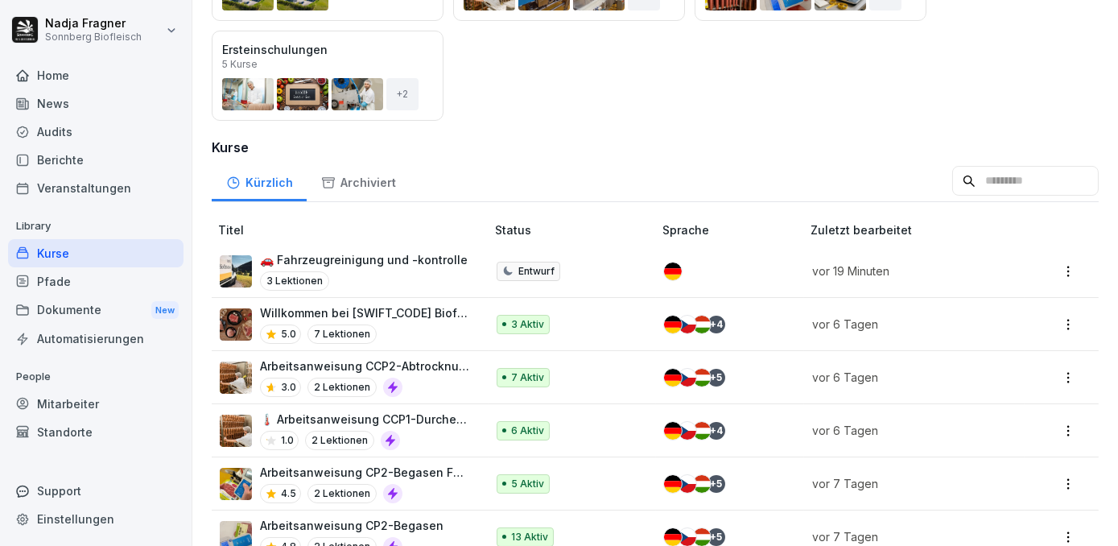
scroll to position [72, 0]
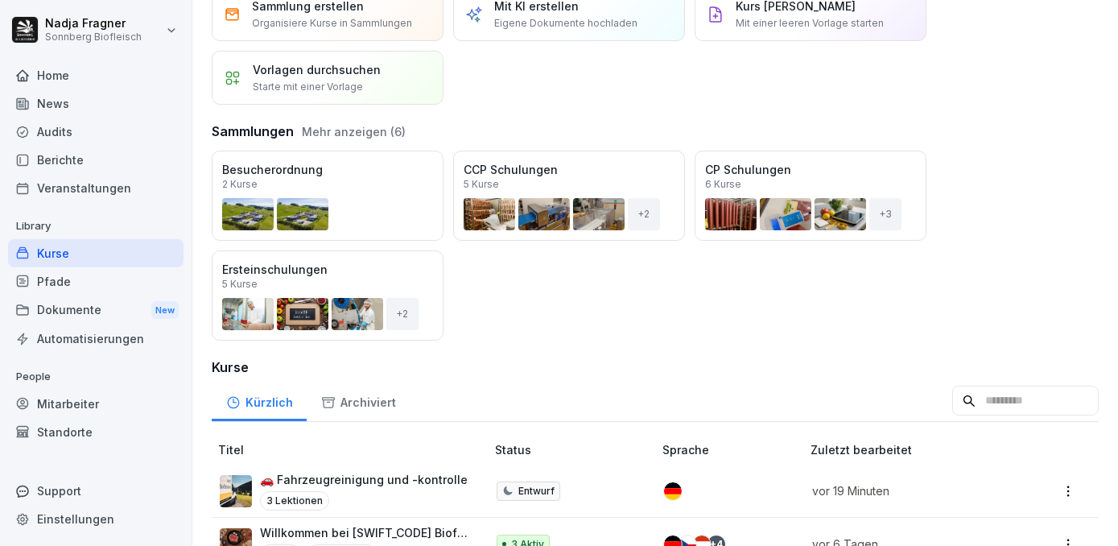
click at [0, 0] on div "Öffnen" at bounding box center [0, 0] width 0 height 0
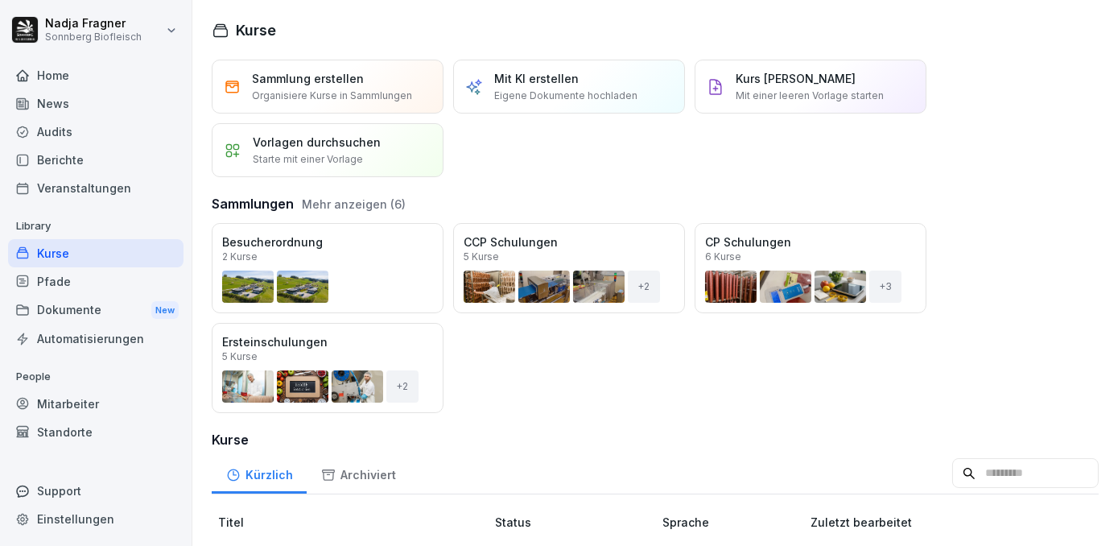
click at [75, 71] on div "Home" at bounding box center [96, 75] width 176 height 28
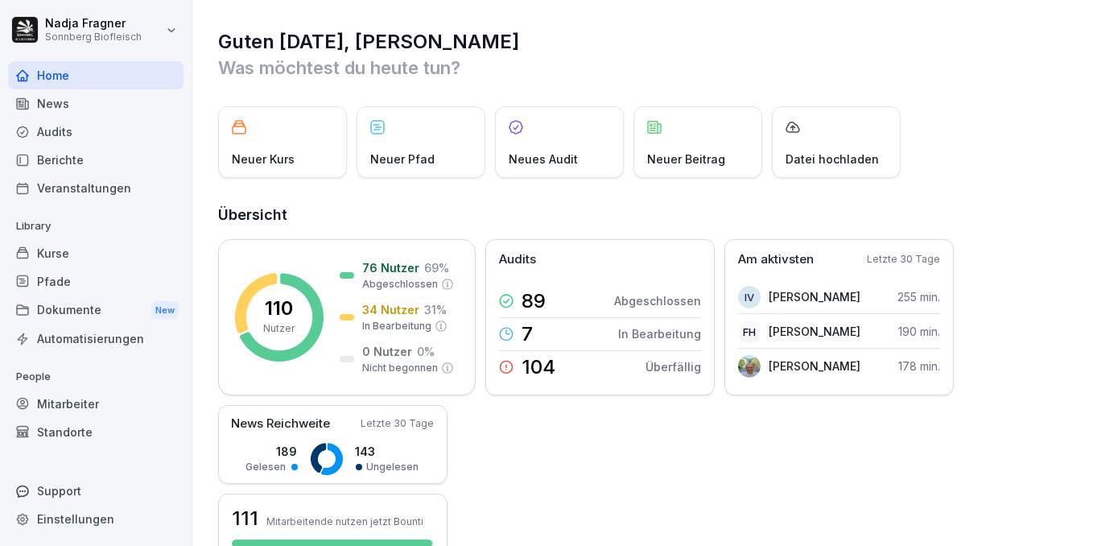
click at [77, 73] on div "Home" at bounding box center [96, 75] width 176 height 28
